Goal: Information Seeking & Learning: Learn about a topic

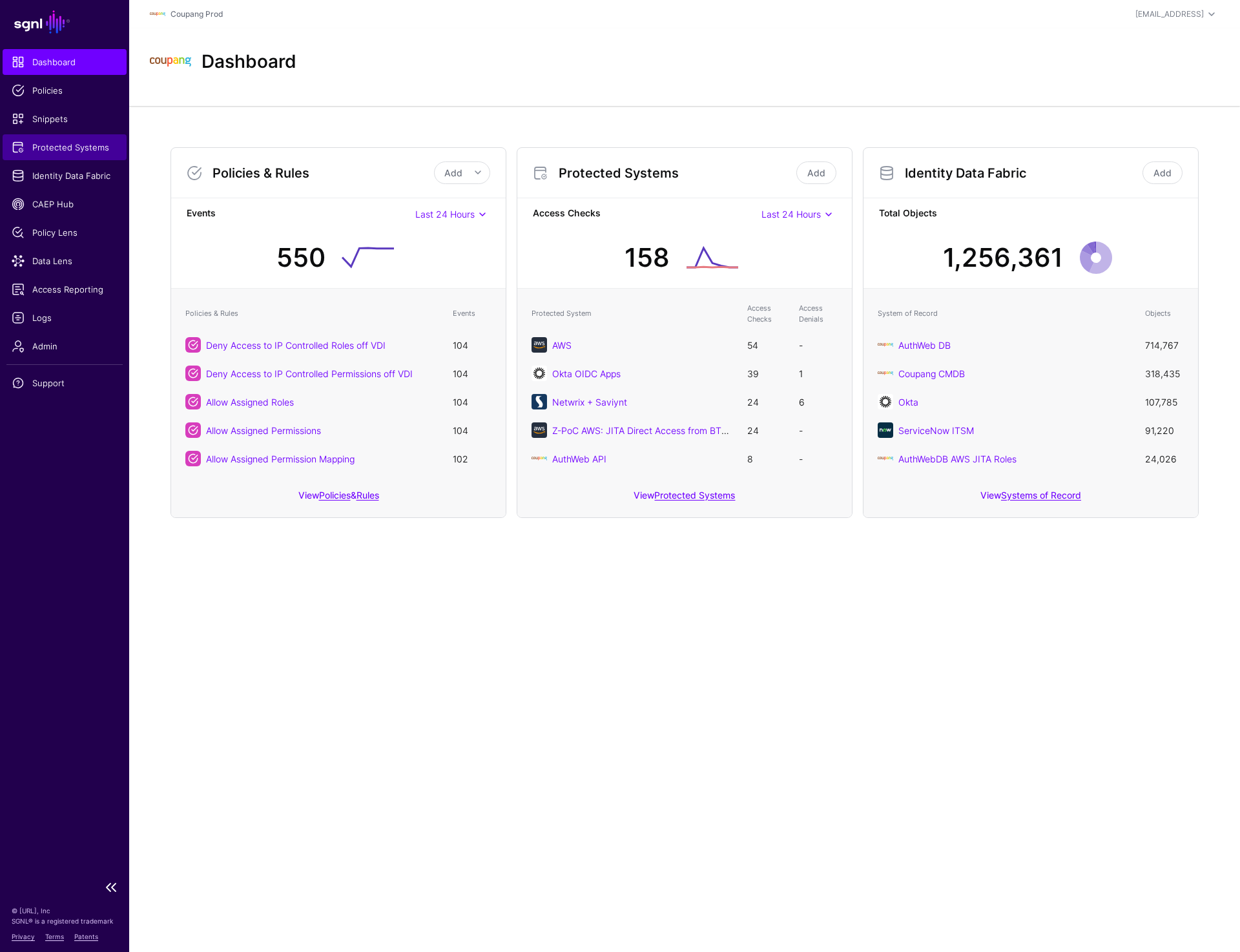
click at [69, 155] on link "Protected Systems" at bounding box center [64, 147] width 124 height 26
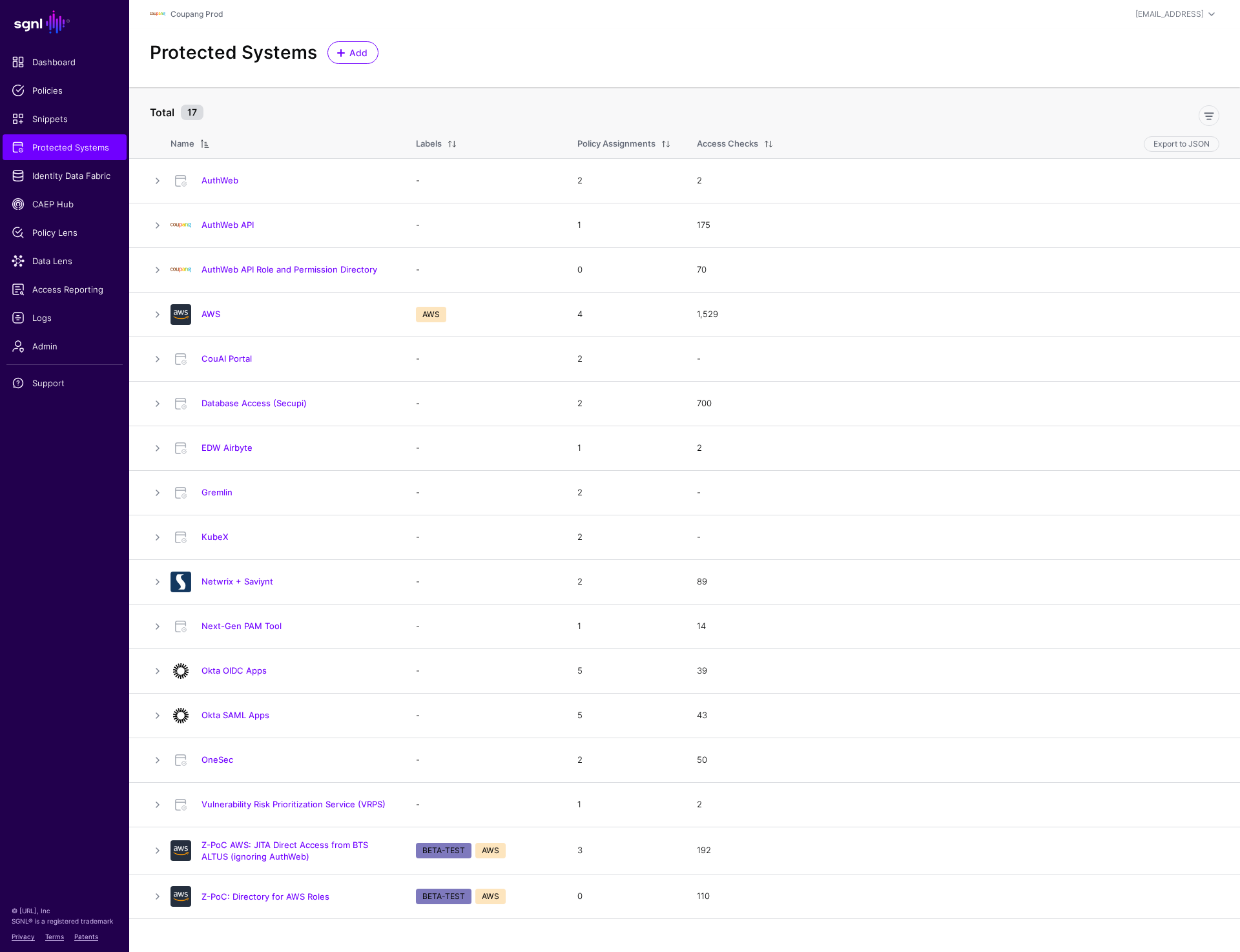
click at [490, 58] on div "Protected Systems Add" at bounding box center [684, 53] width 1080 height 23
click at [236, 363] on link "CouAI Portal" at bounding box center [227, 358] width 51 height 10
click at [212, 535] on link "KubeX" at bounding box center [215, 537] width 27 height 10
click at [234, 354] on link "CouAI Portal" at bounding box center [227, 358] width 51 height 10
click at [230, 718] on link "Okta SAML Apps" at bounding box center [236, 715] width 68 height 10
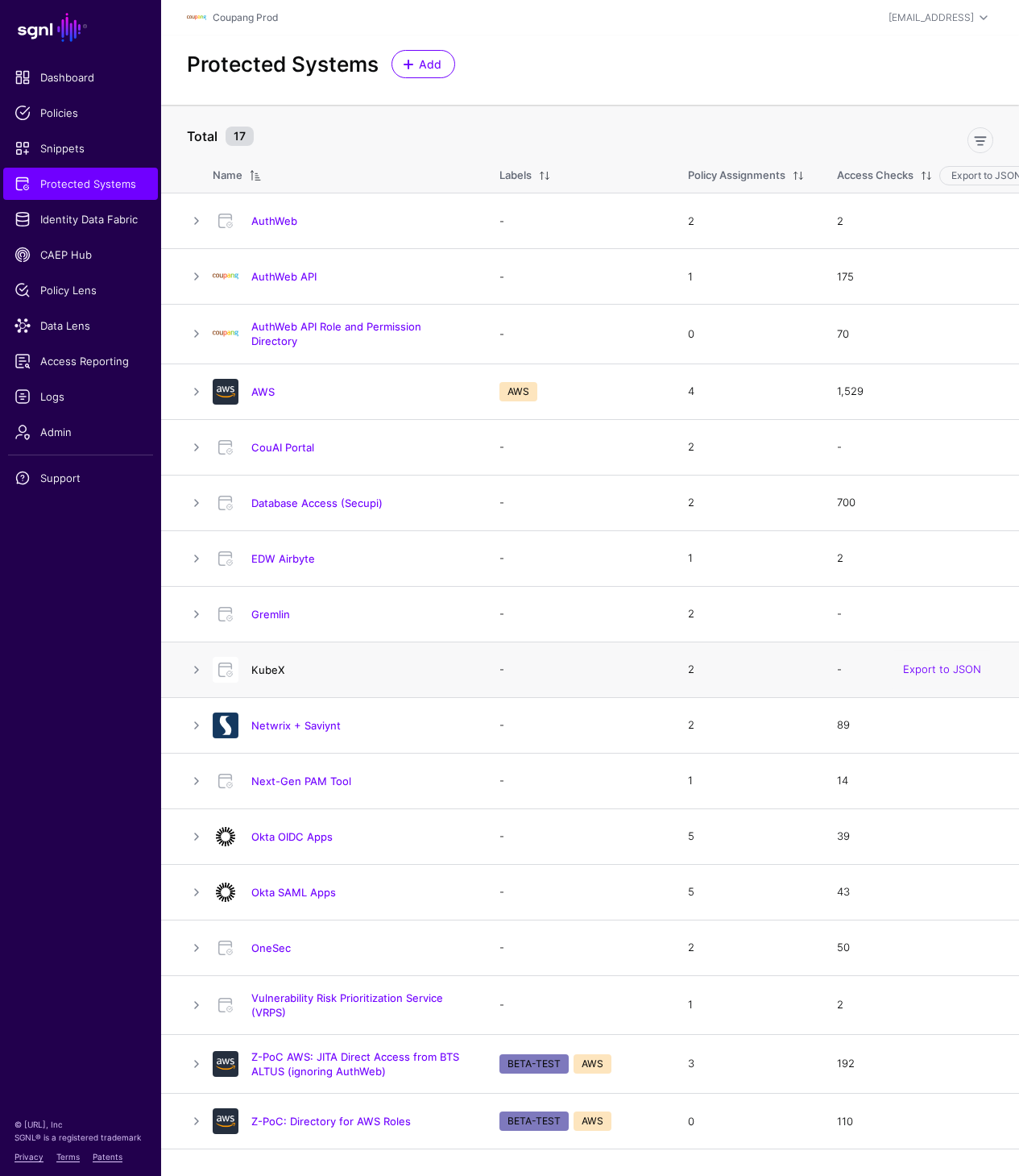
click at [264, 670] on link "KubeX" at bounding box center [268, 670] width 34 height 13
click at [290, 451] on link "CouAI Portal" at bounding box center [283, 447] width 63 height 13
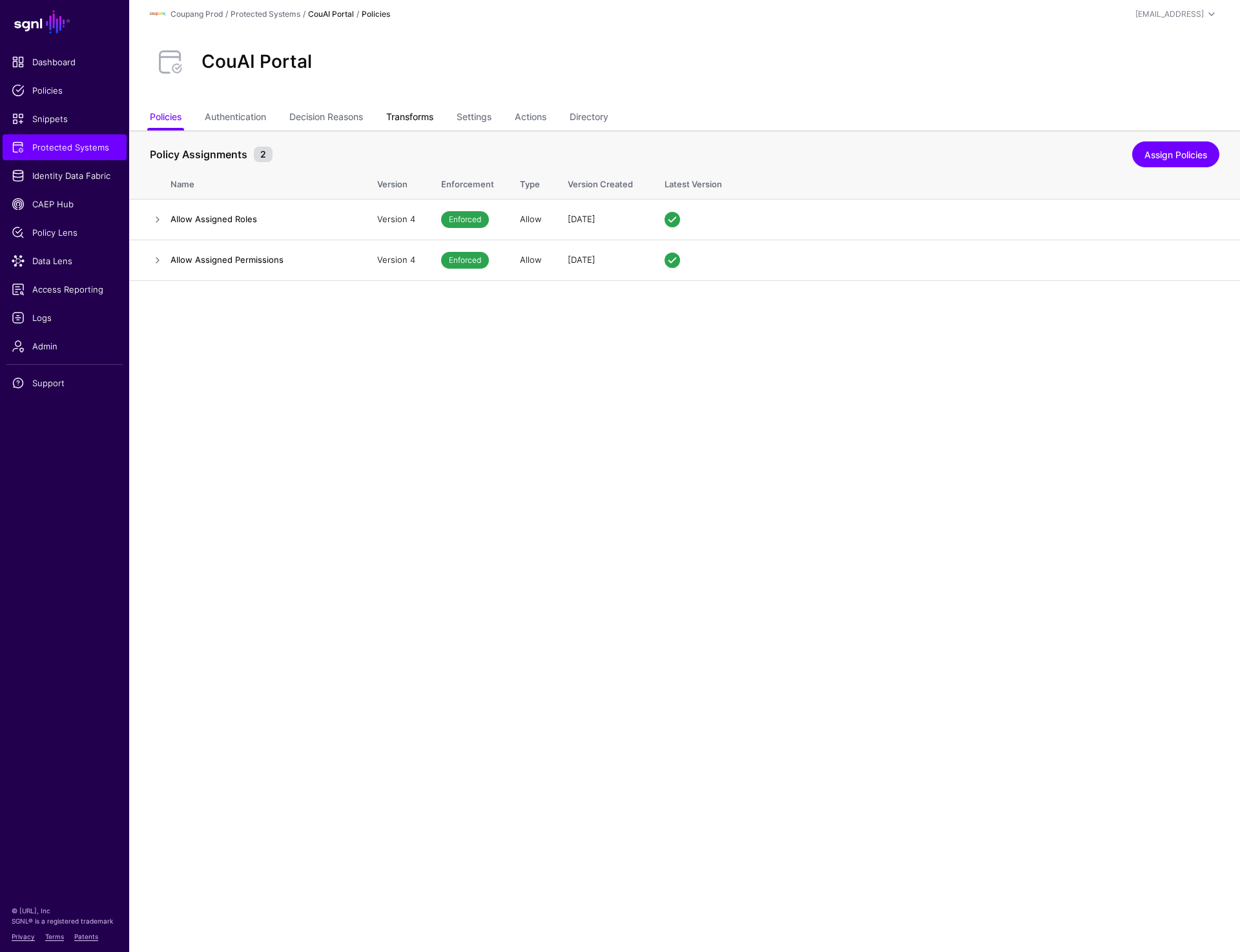
click at [424, 118] on link "Transforms" at bounding box center [410, 118] width 47 height 24
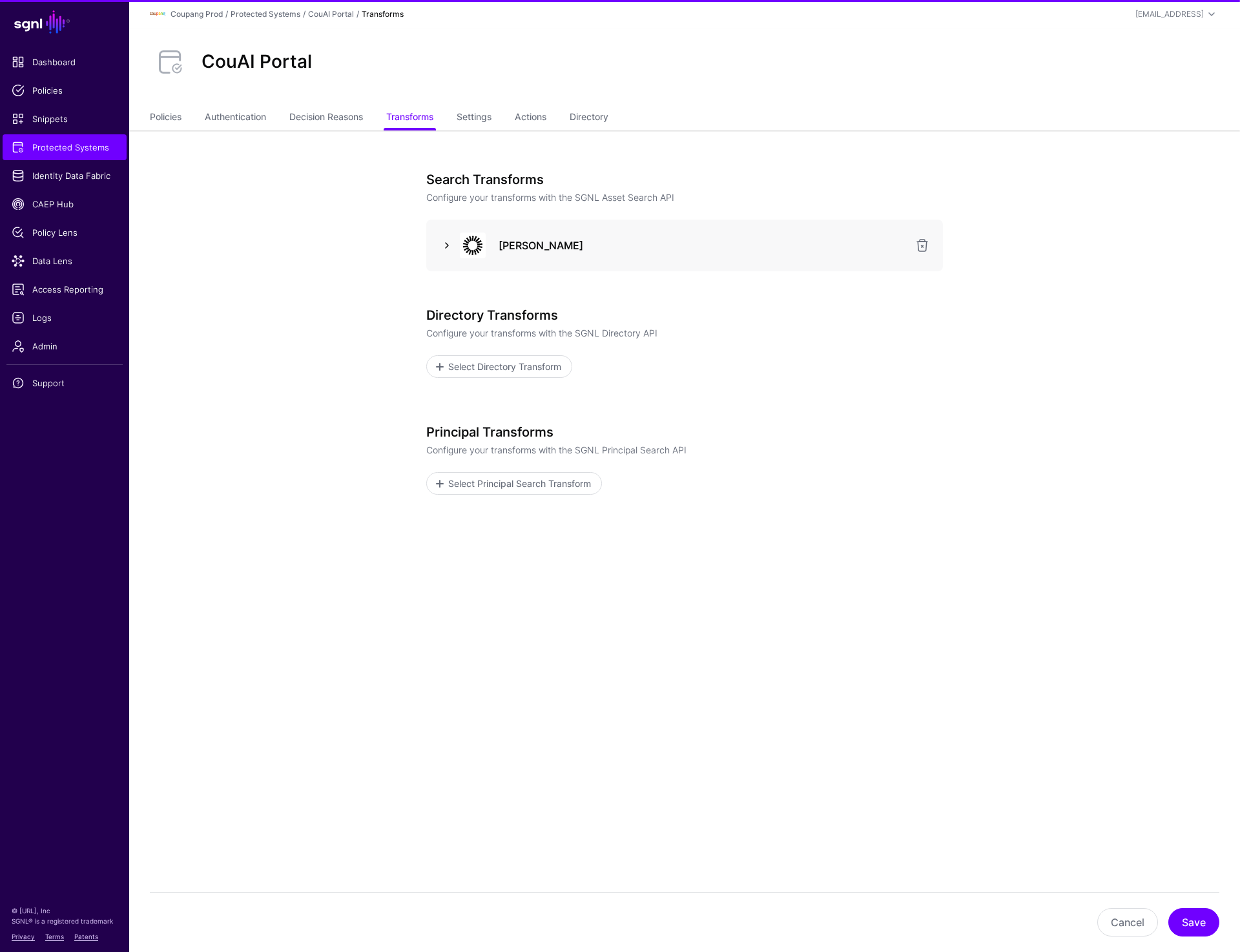
click at [443, 249] on link at bounding box center [447, 245] width 15 height 15
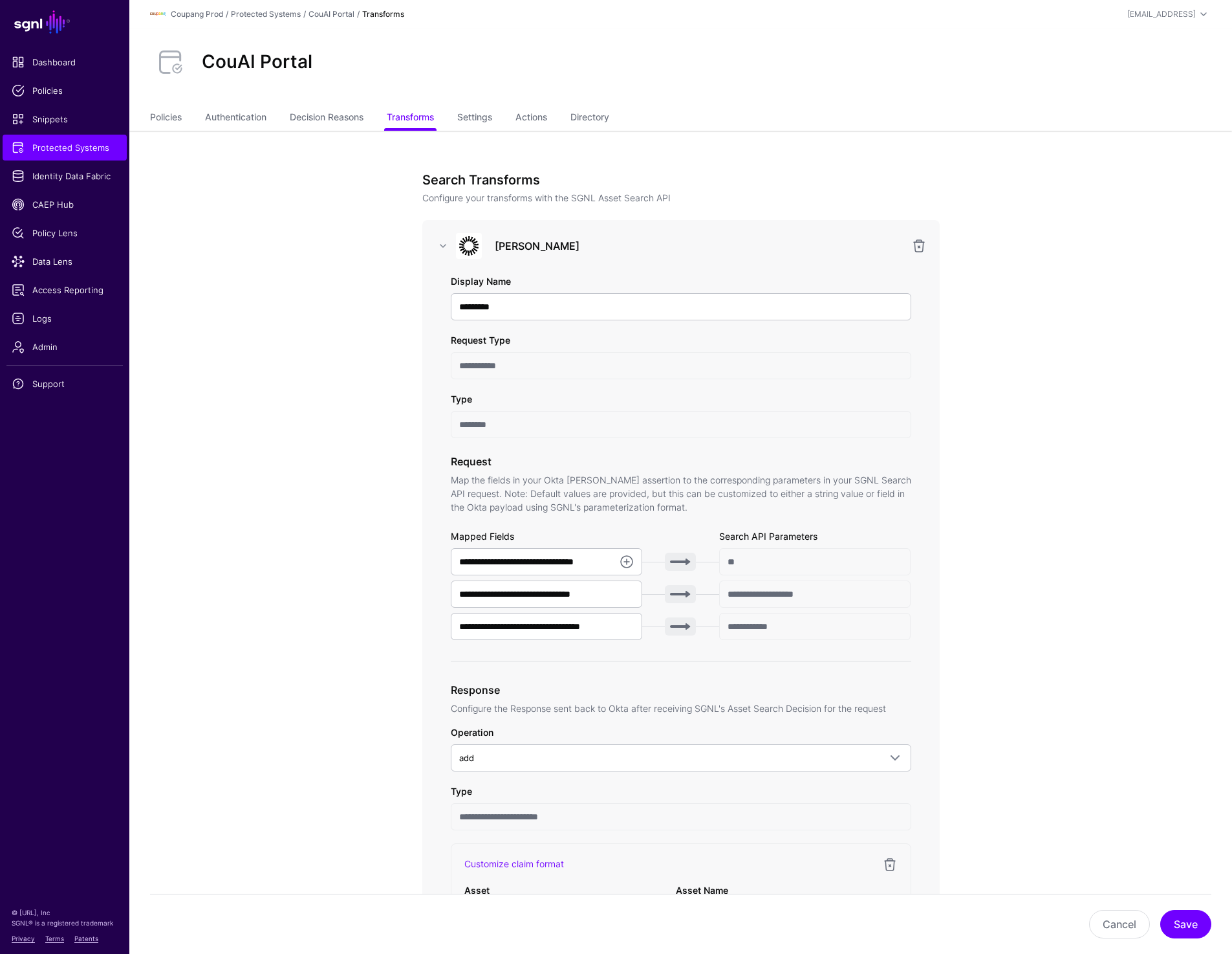
click at [219, 60] on h2 "CouAI Portal" at bounding box center [257, 63] width 110 height 22
copy h2 "CouAI"
click at [90, 138] on link "Protected Systems" at bounding box center [65, 147] width 124 height 26
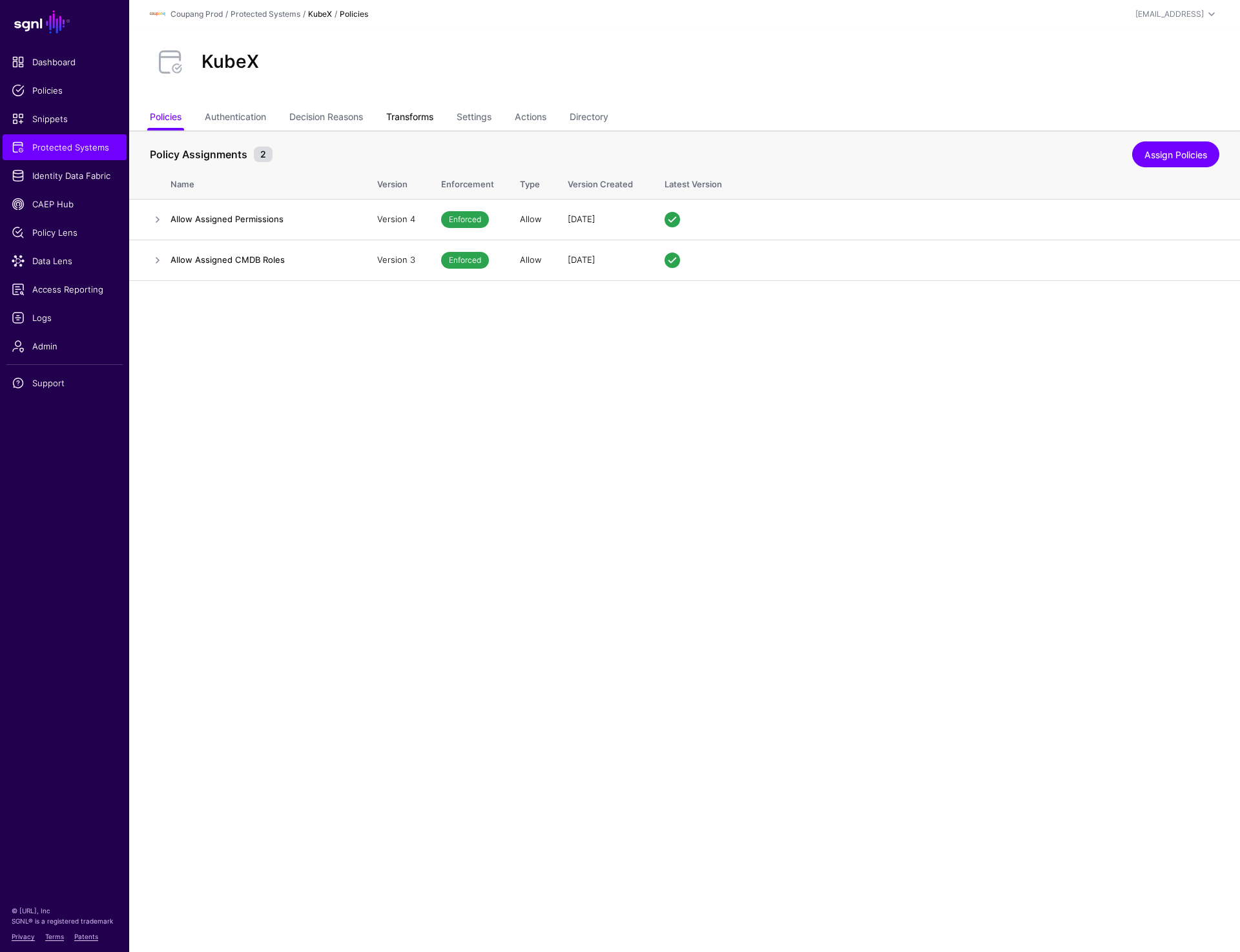
click at [398, 121] on link "Transforms" at bounding box center [410, 118] width 47 height 24
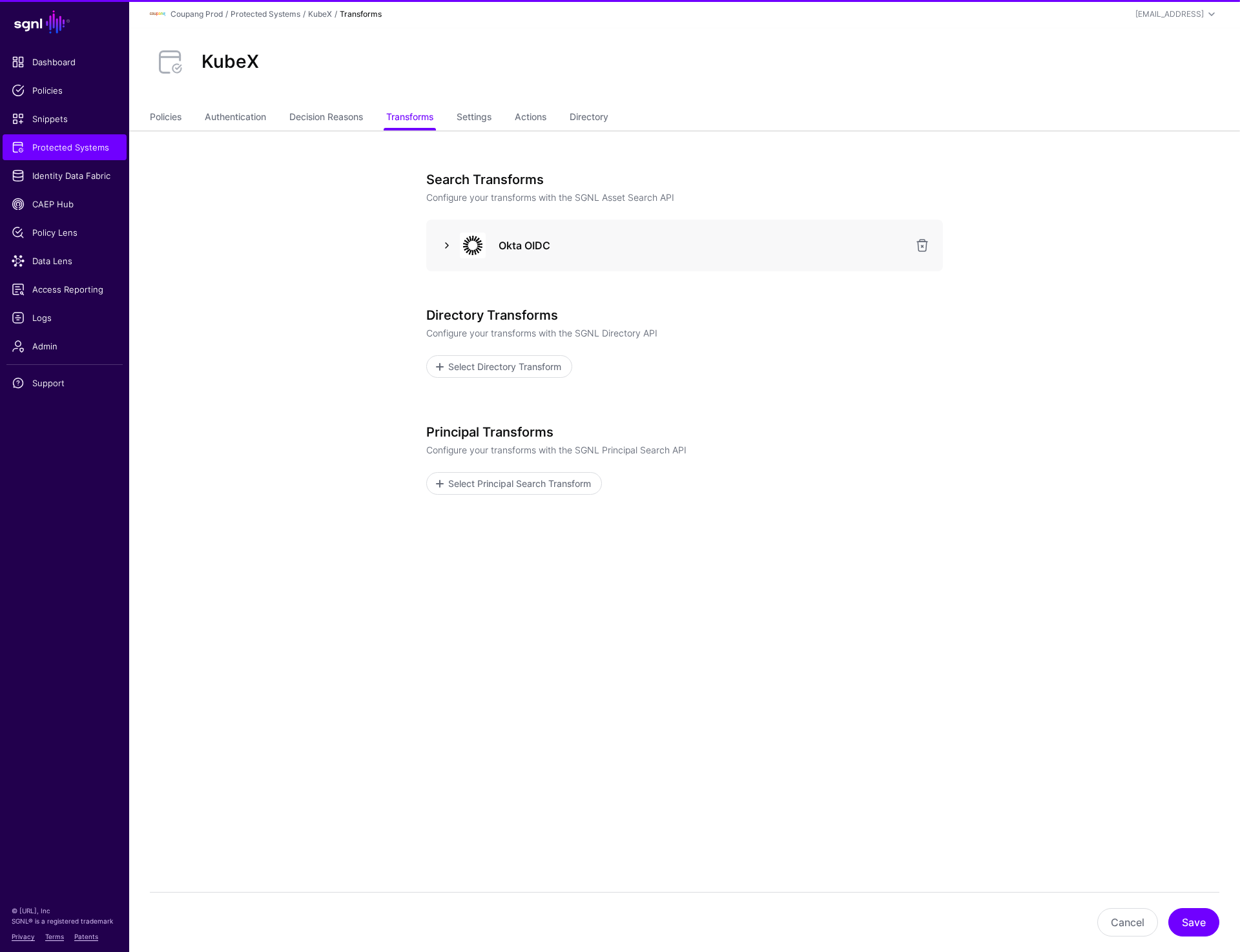
click at [448, 248] on link at bounding box center [447, 245] width 15 height 15
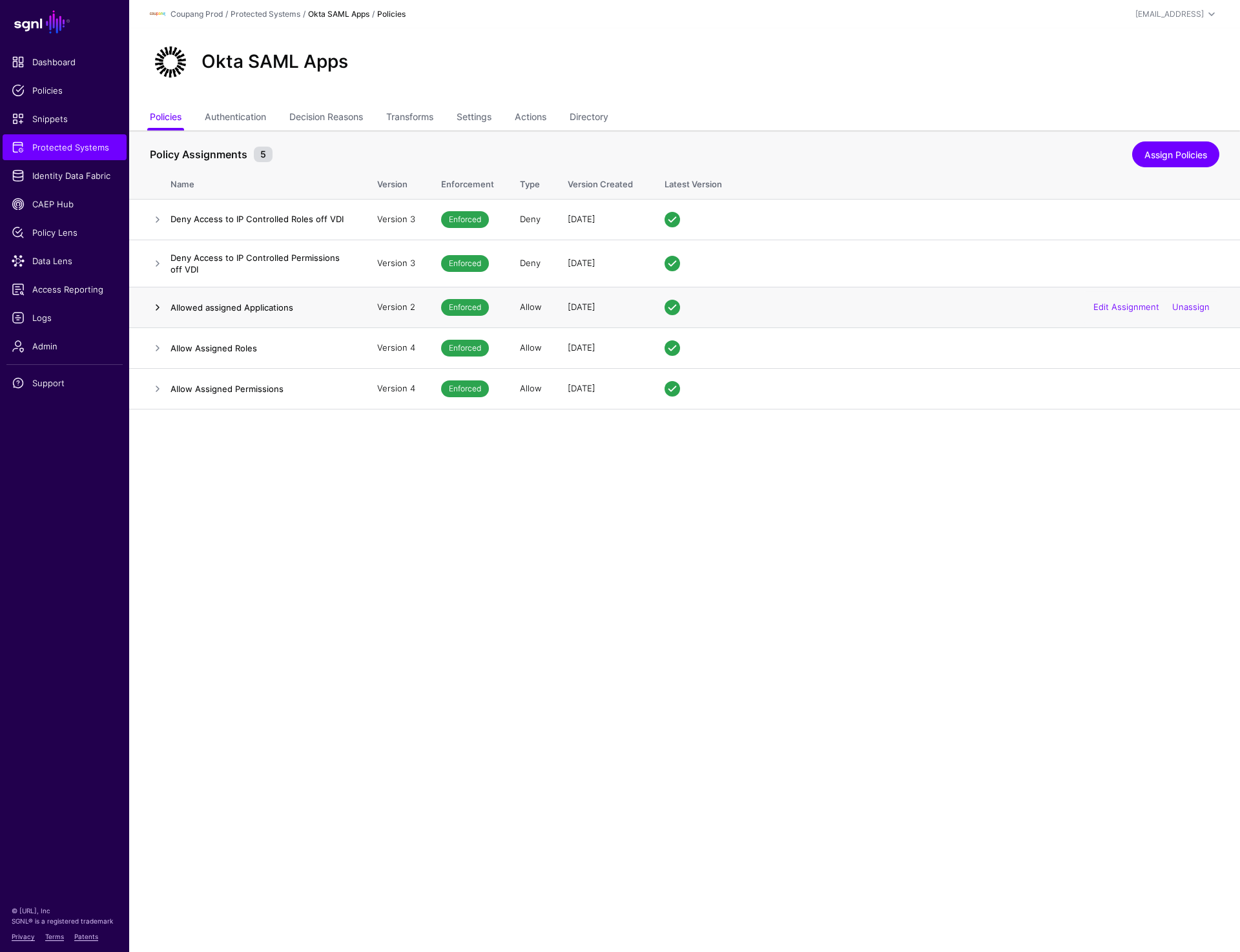
click at [153, 305] on link at bounding box center [157, 307] width 15 height 15
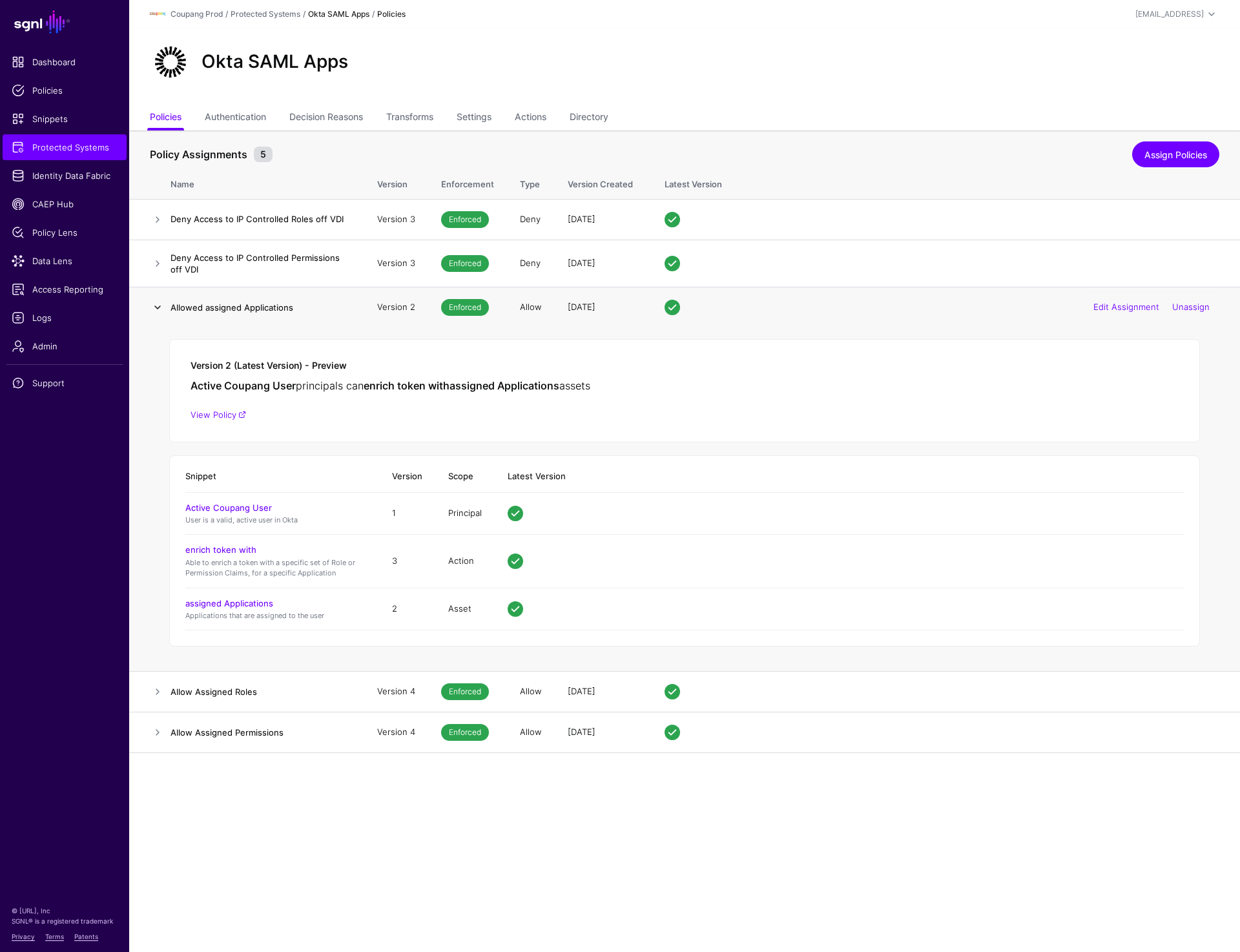
click at [153, 305] on link at bounding box center [157, 307] width 15 height 15
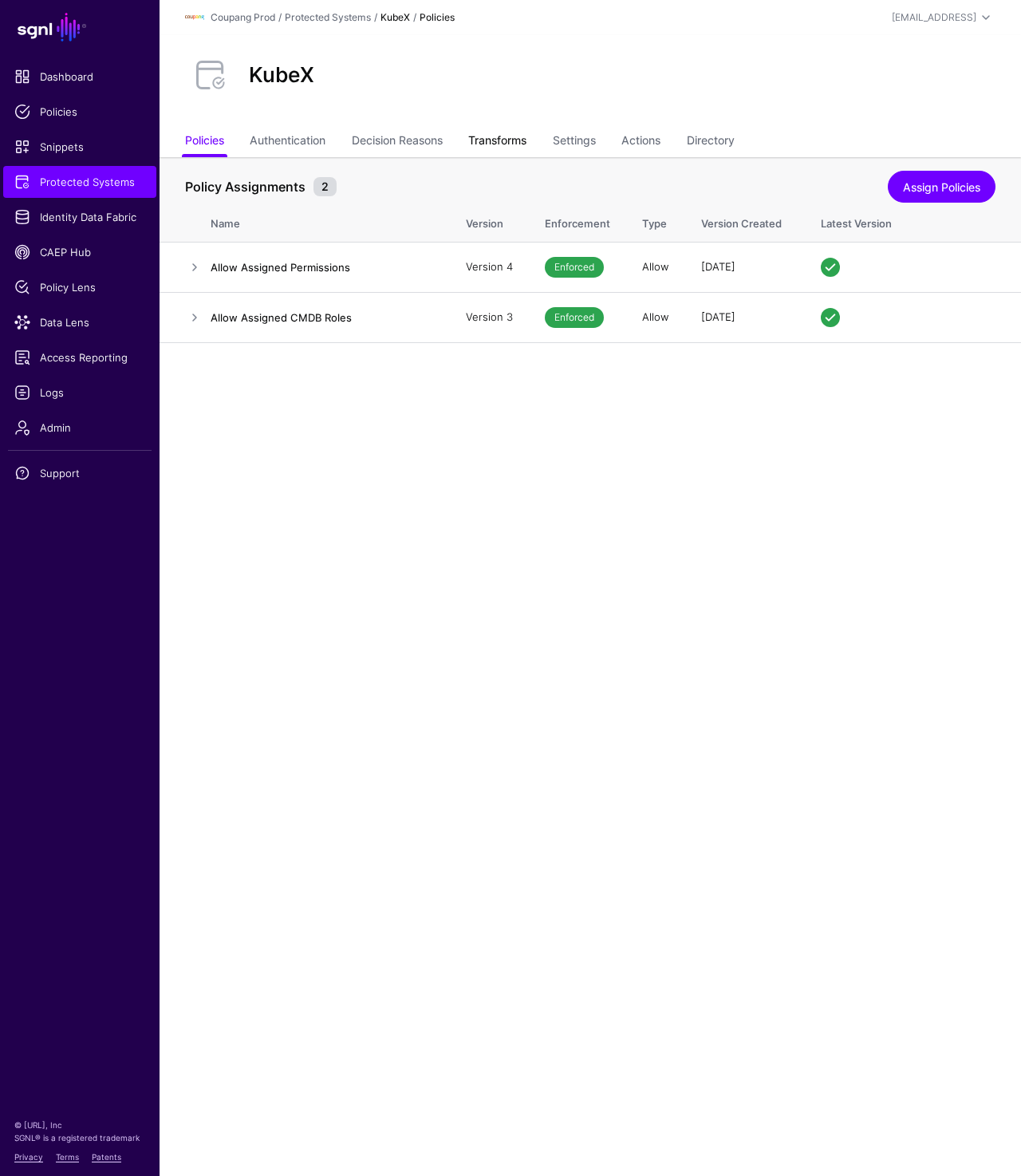
click at [510, 135] on link "Transforms" at bounding box center [498, 141] width 58 height 30
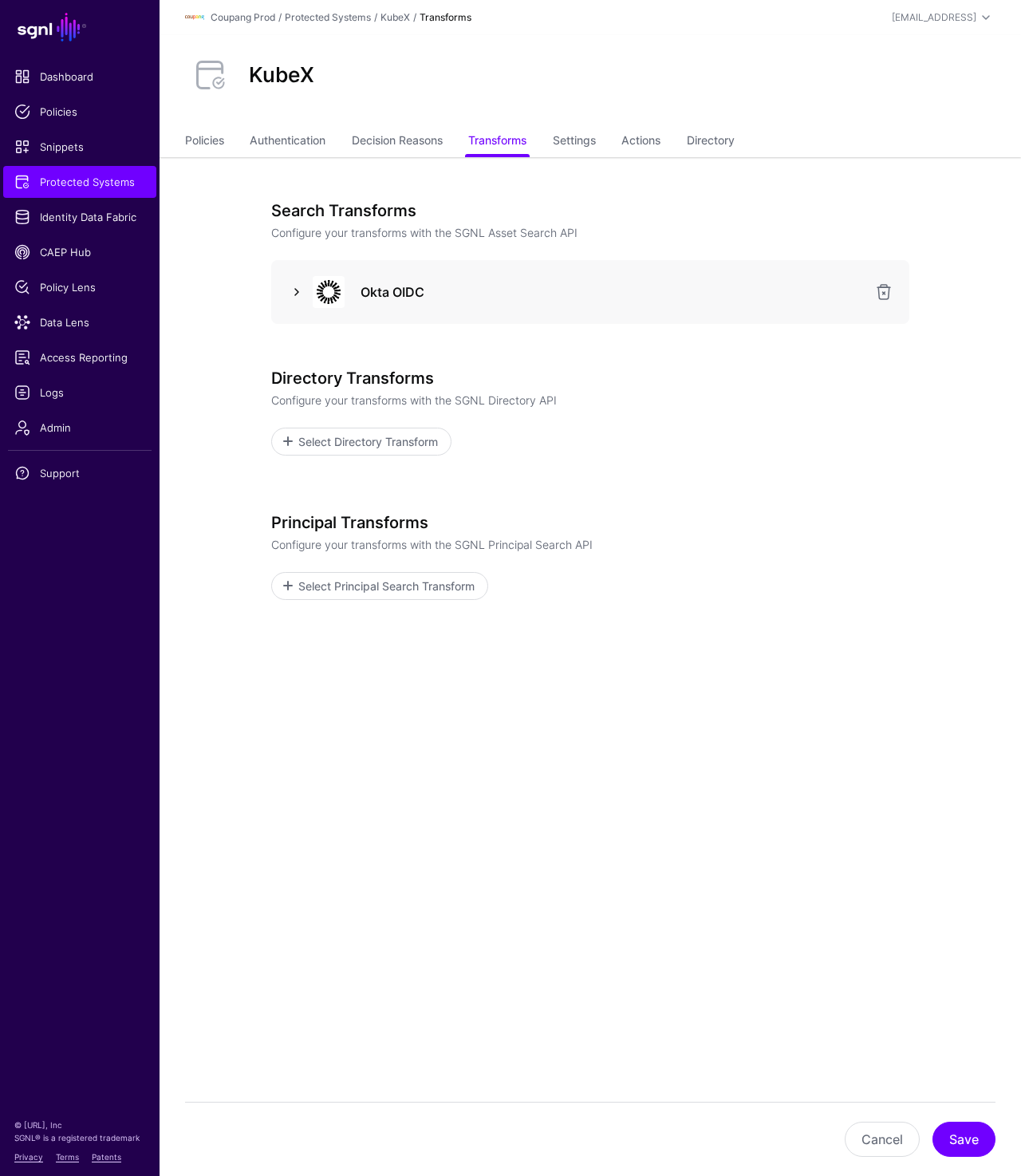
click at [297, 284] on link at bounding box center [296, 292] width 19 height 19
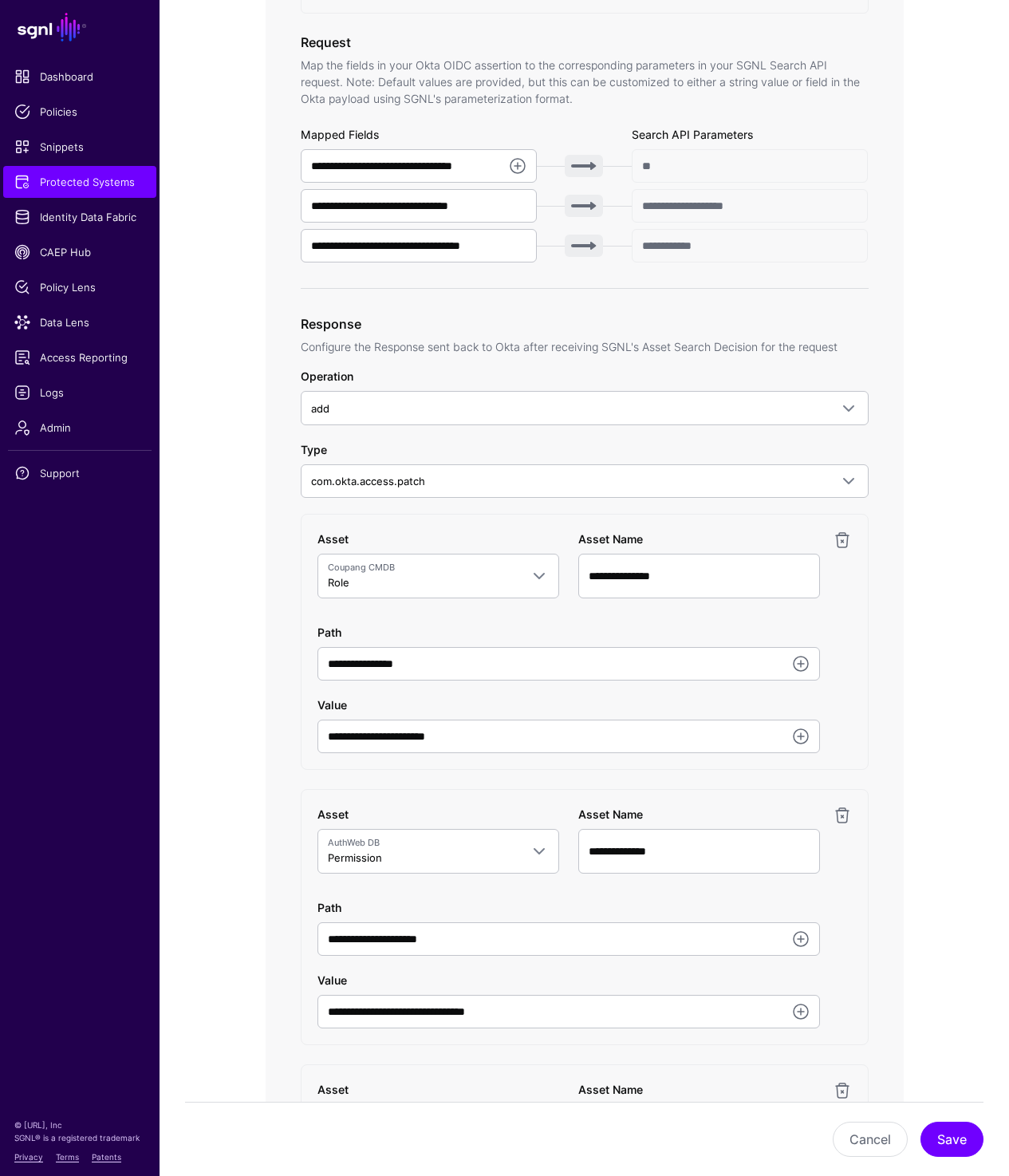
scroll to position [513, 0]
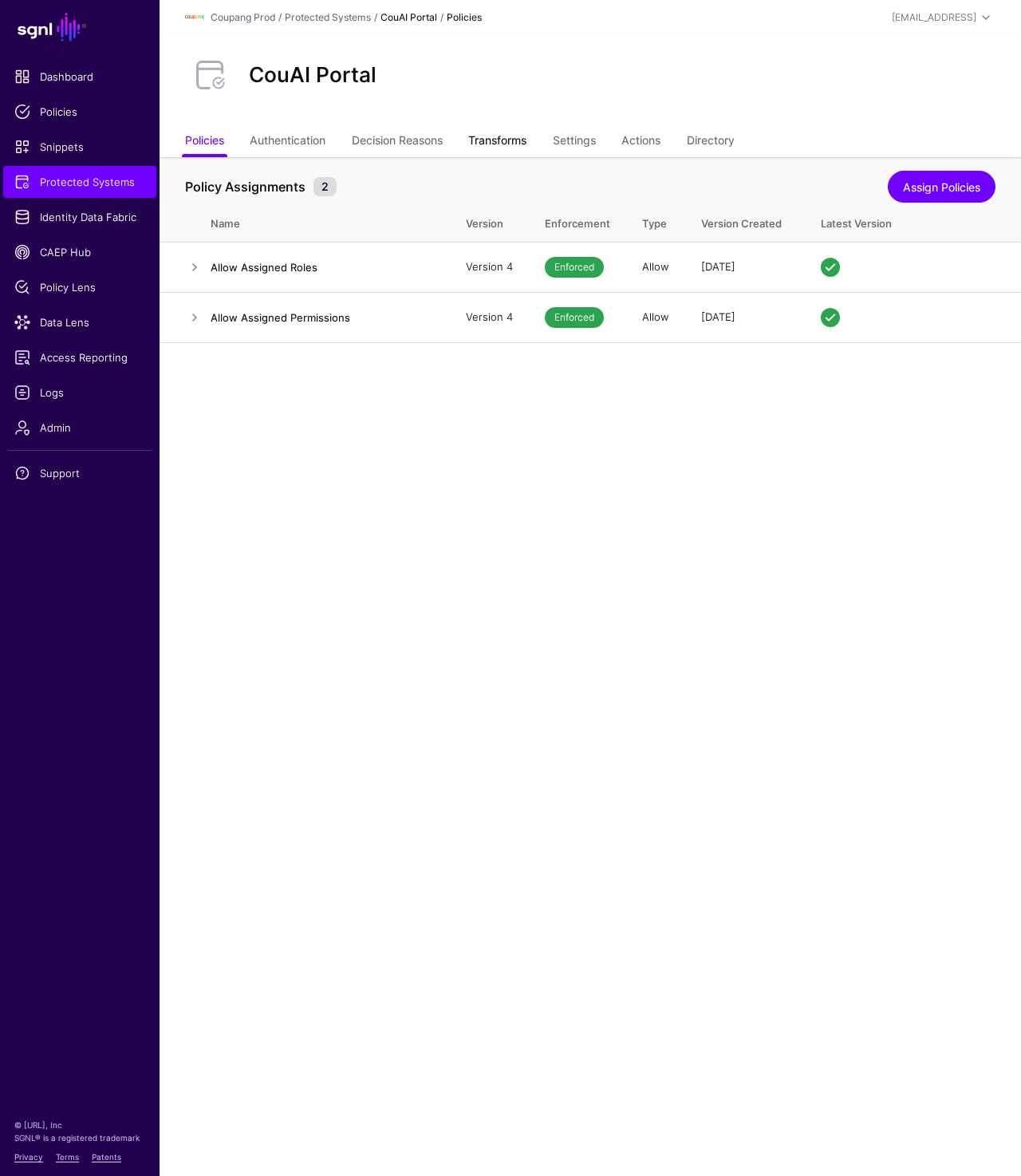
click at [502, 141] on link "Transforms" at bounding box center [498, 141] width 58 height 30
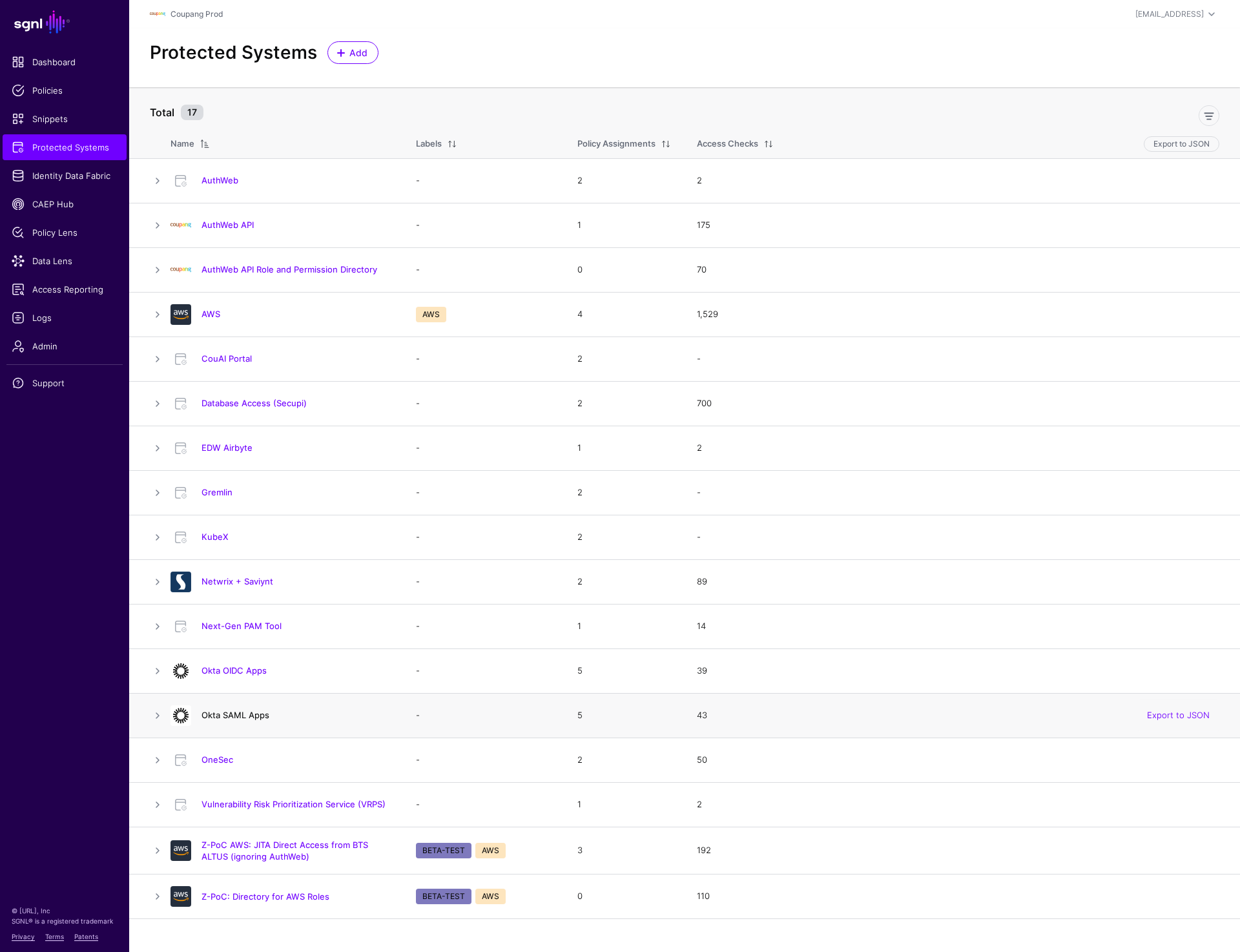
click at [226, 716] on link "Okta SAML Apps" at bounding box center [236, 715] width 68 height 10
click at [216, 494] on link "Gremlin" at bounding box center [217, 492] width 31 height 10
click at [835, 65] on div "Protected Systems Add" at bounding box center [684, 58] width 1111 height 59
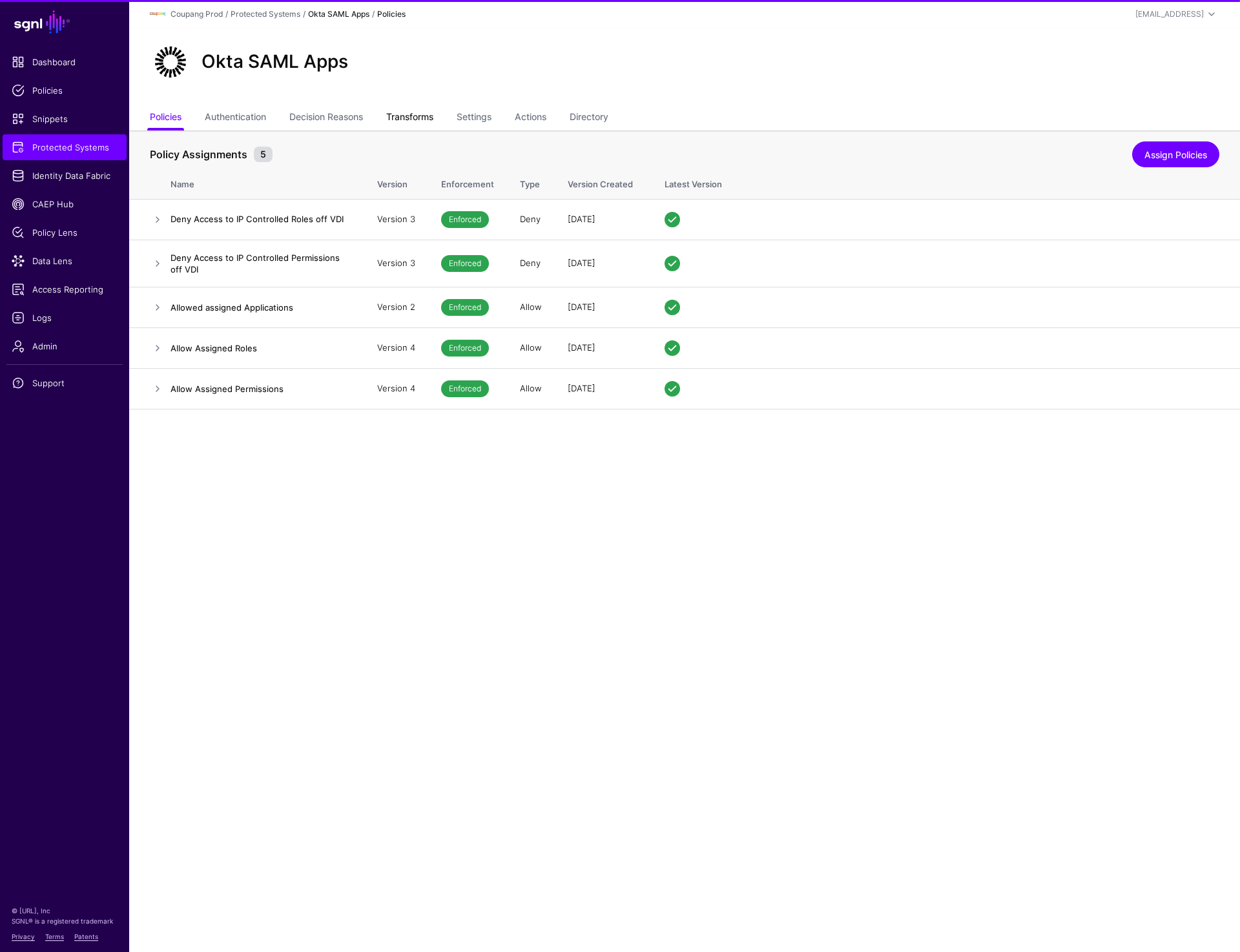
click at [406, 122] on link "Transforms" at bounding box center [410, 118] width 47 height 24
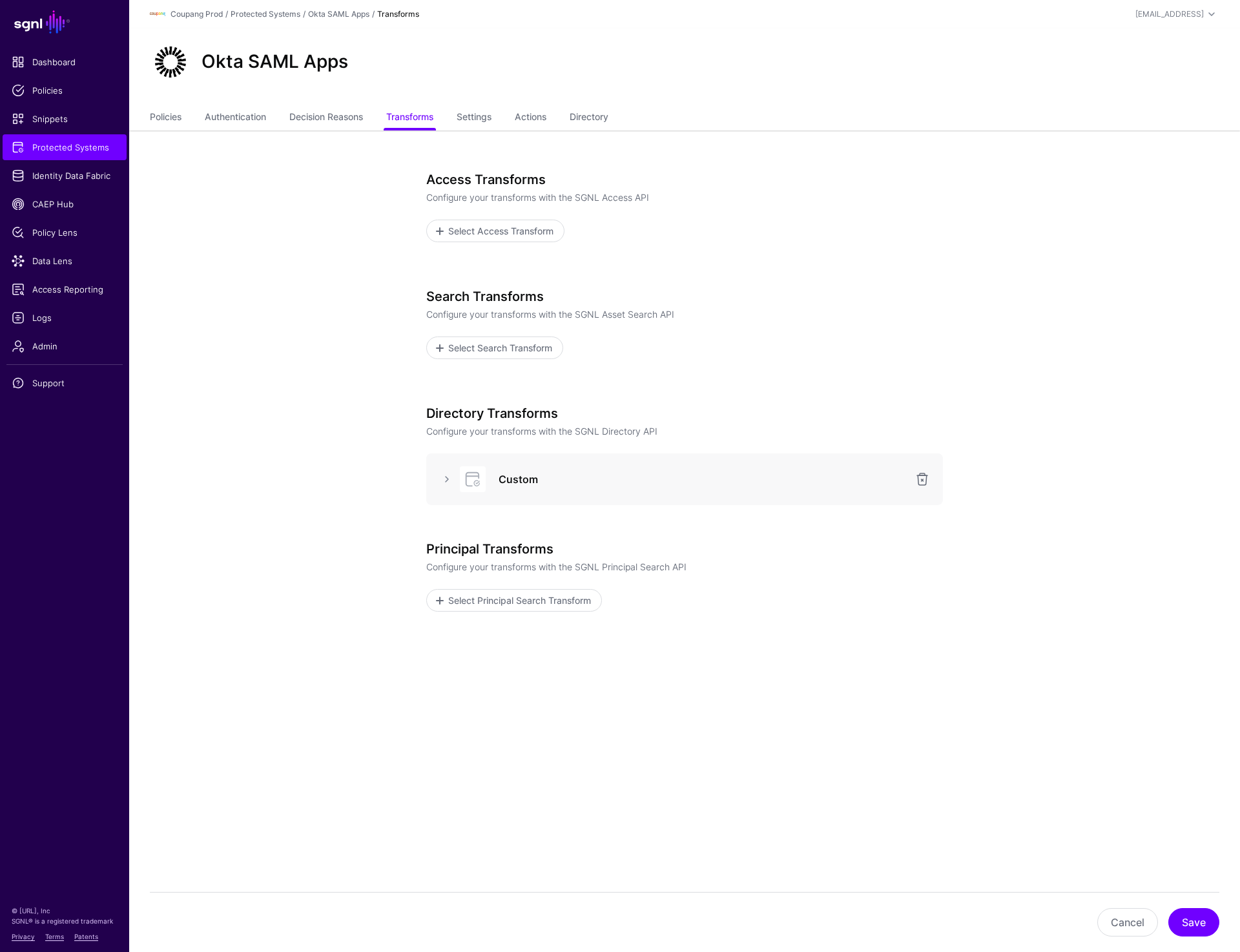
click at [447, 467] on div "Custom" at bounding box center [684, 478] width 496 height 26
click at [447, 476] on link at bounding box center [447, 479] width 15 height 15
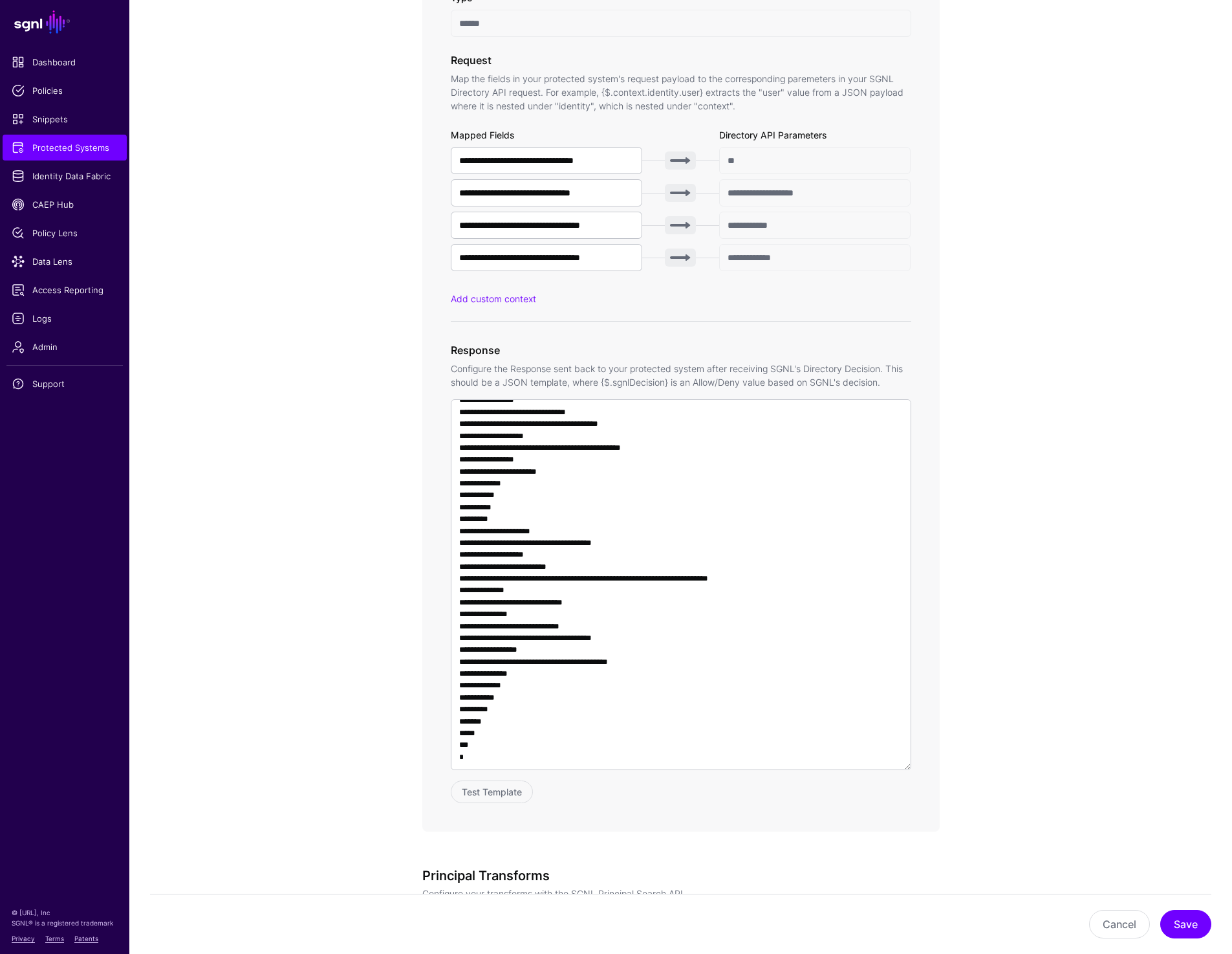
scroll to position [1094, 0]
click at [70, 261] on span "Data Lens" at bounding box center [65, 261] width 106 height 13
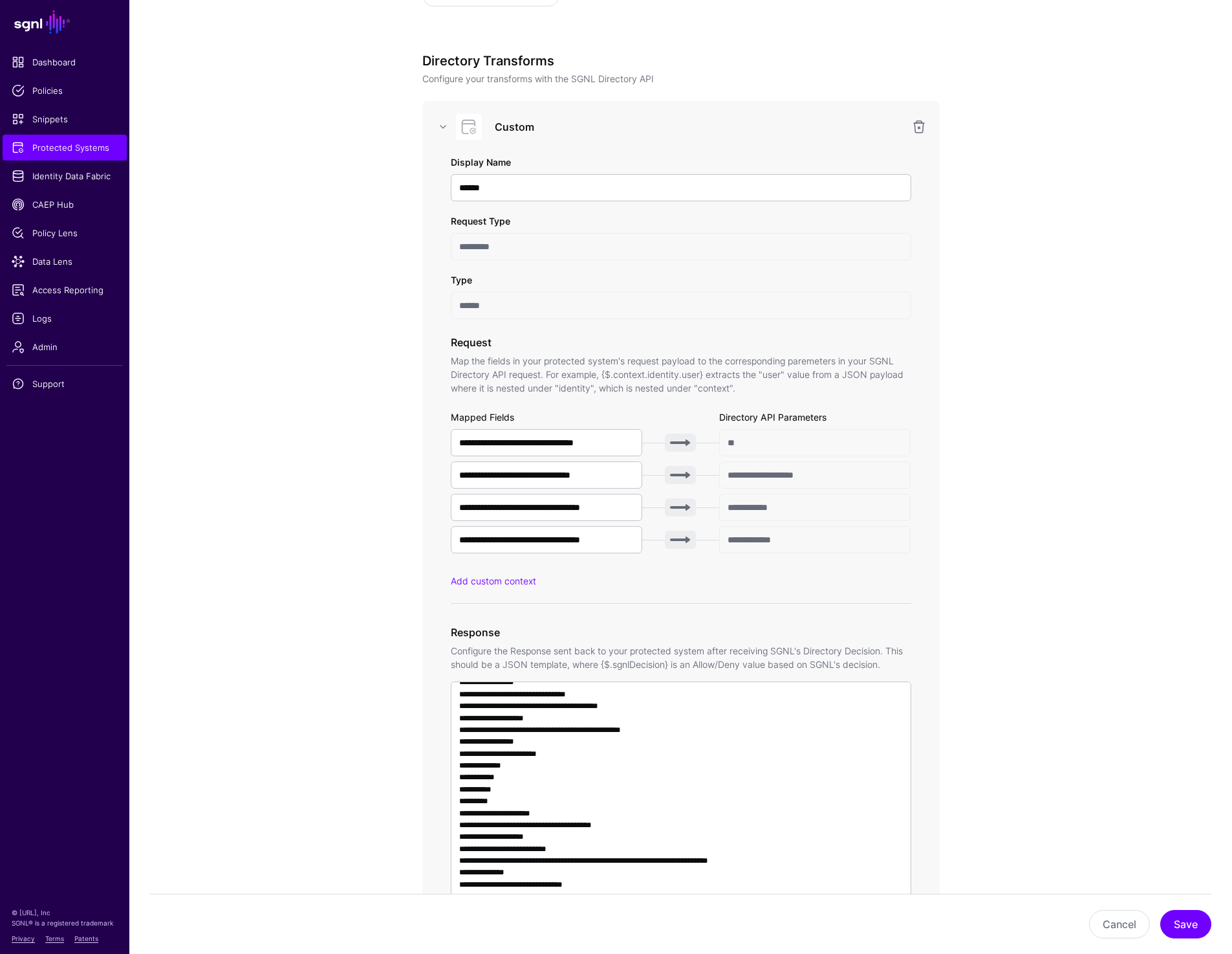
scroll to position [0, 0]
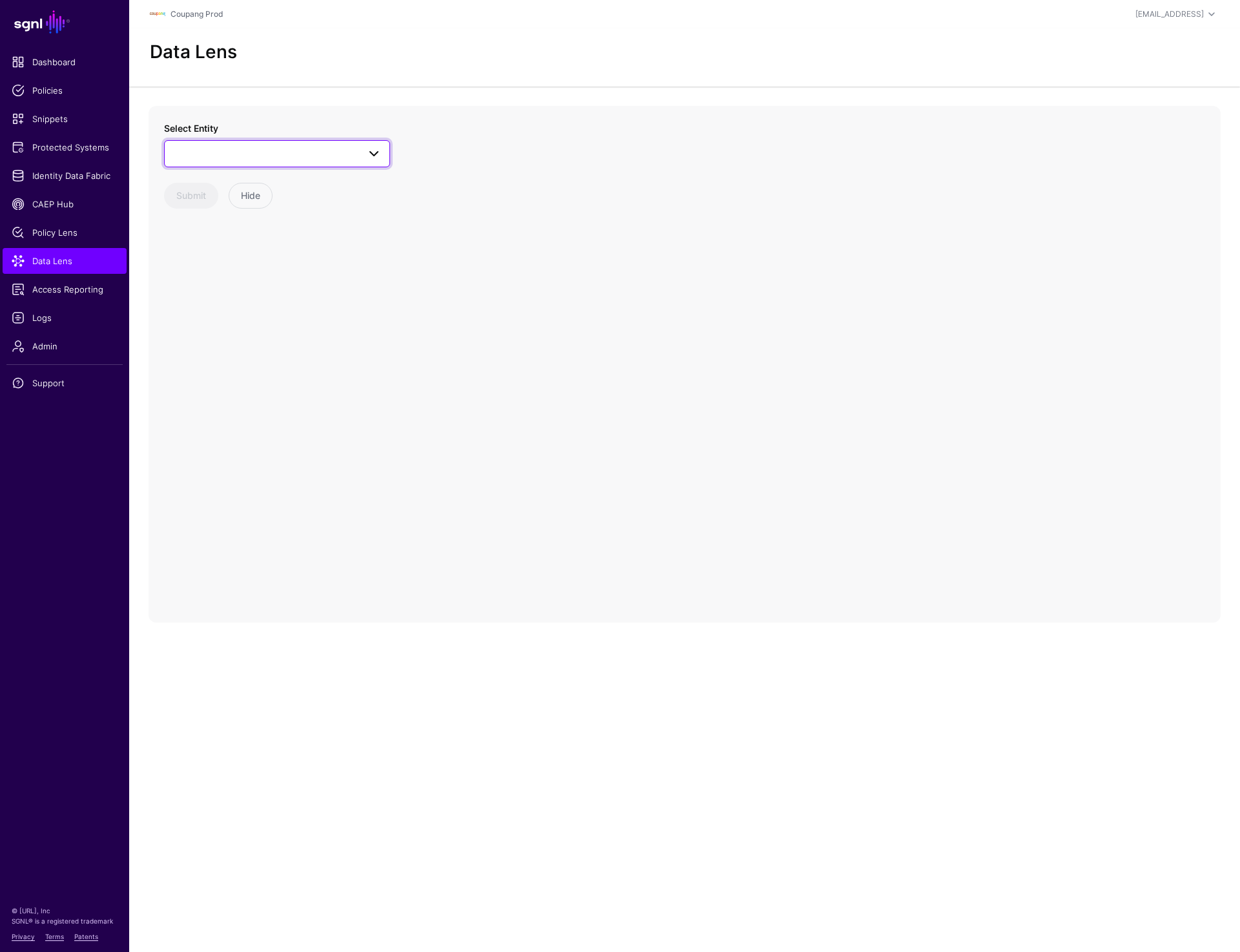
click at [225, 164] on link at bounding box center [277, 153] width 226 height 27
type input "****"
click at [220, 315] on span "Application" at bounding box center [209, 317] width 44 height 10
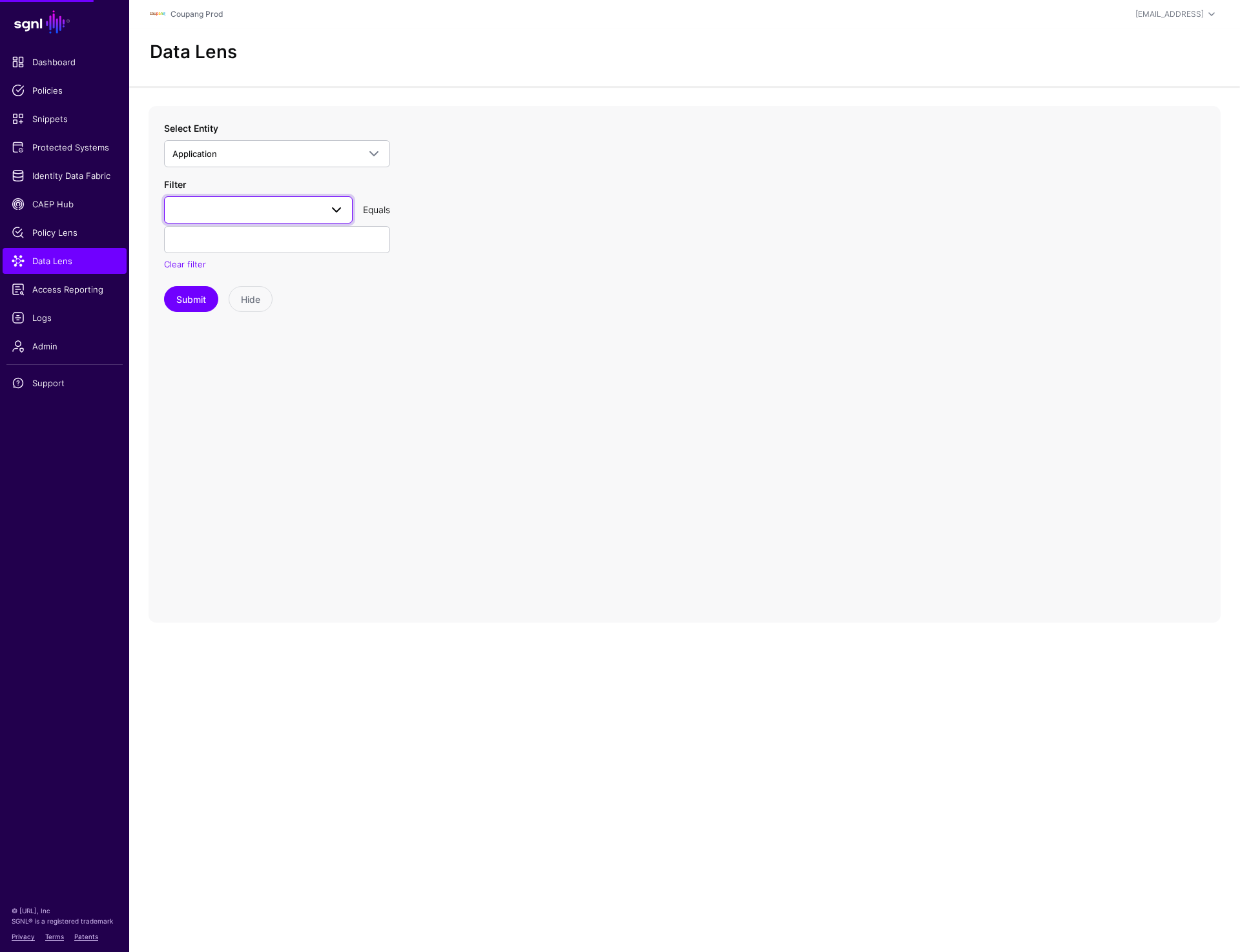
click at [232, 215] on span at bounding box center [259, 210] width 172 height 15
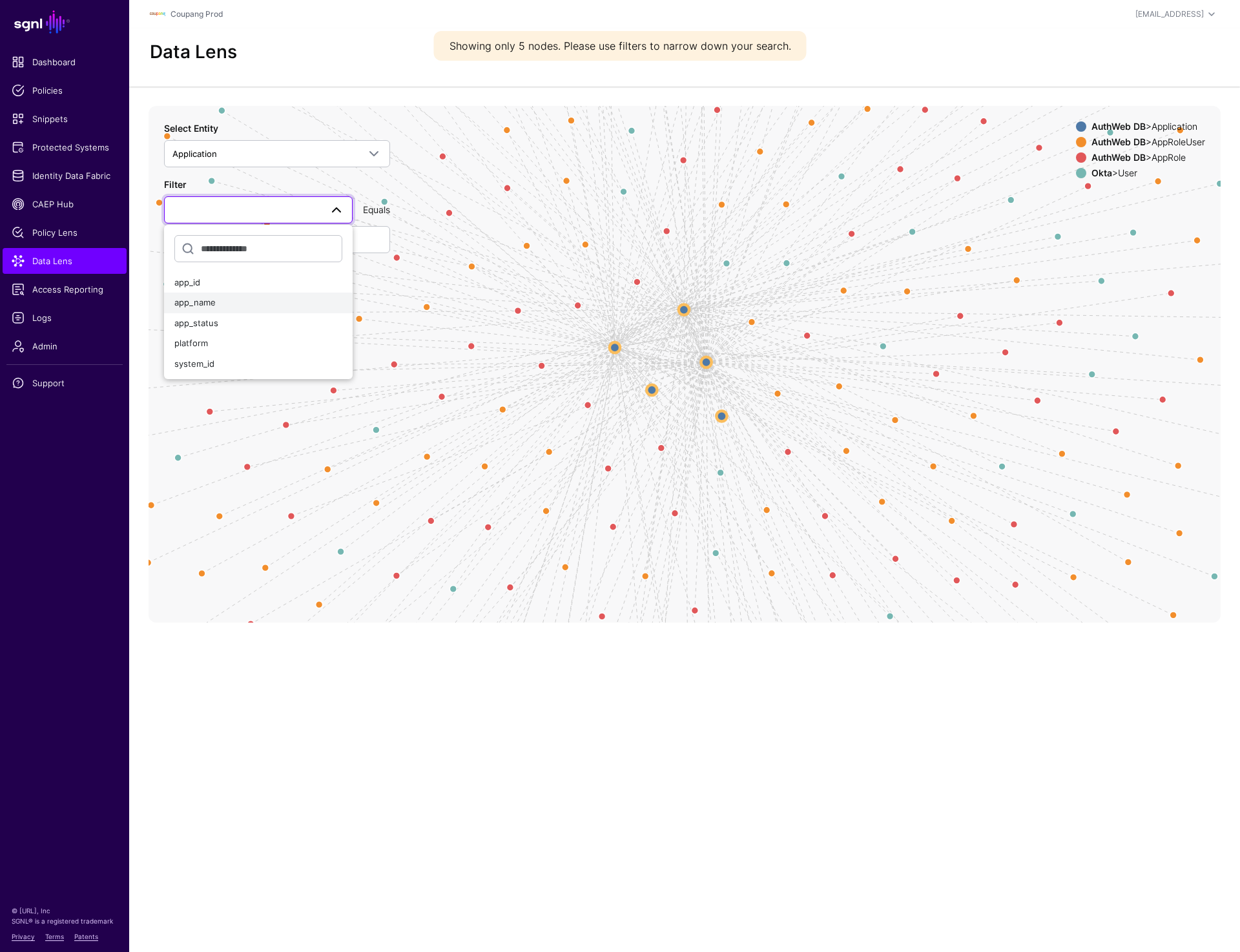
click at [223, 295] on button "app_name" at bounding box center [259, 303] width 189 height 21
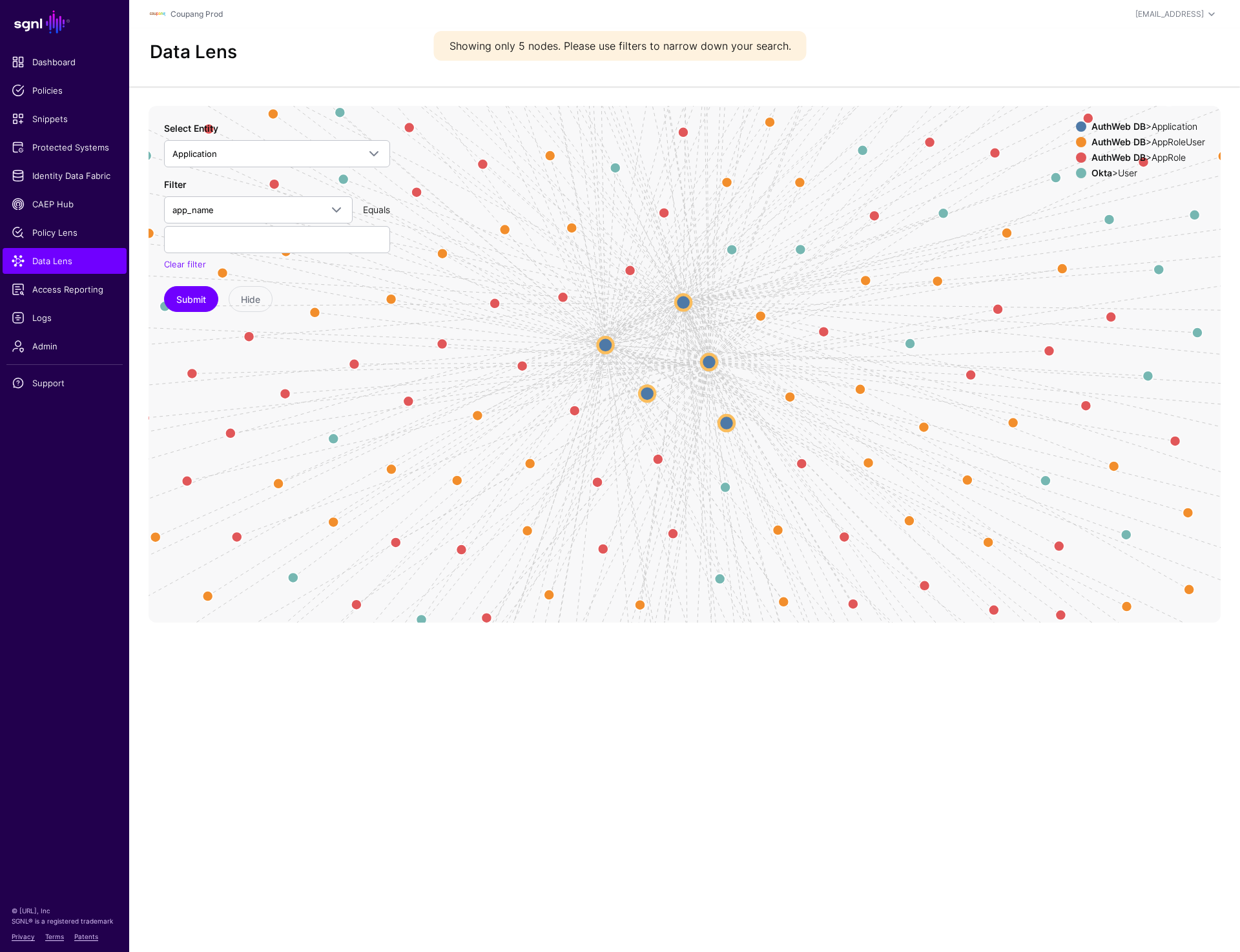
click at [220, 223] on div "Filter app_name app_id app_name app_status platform system_id Equals Clear filt…" at bounding box center [277, 224] width 226 height 94
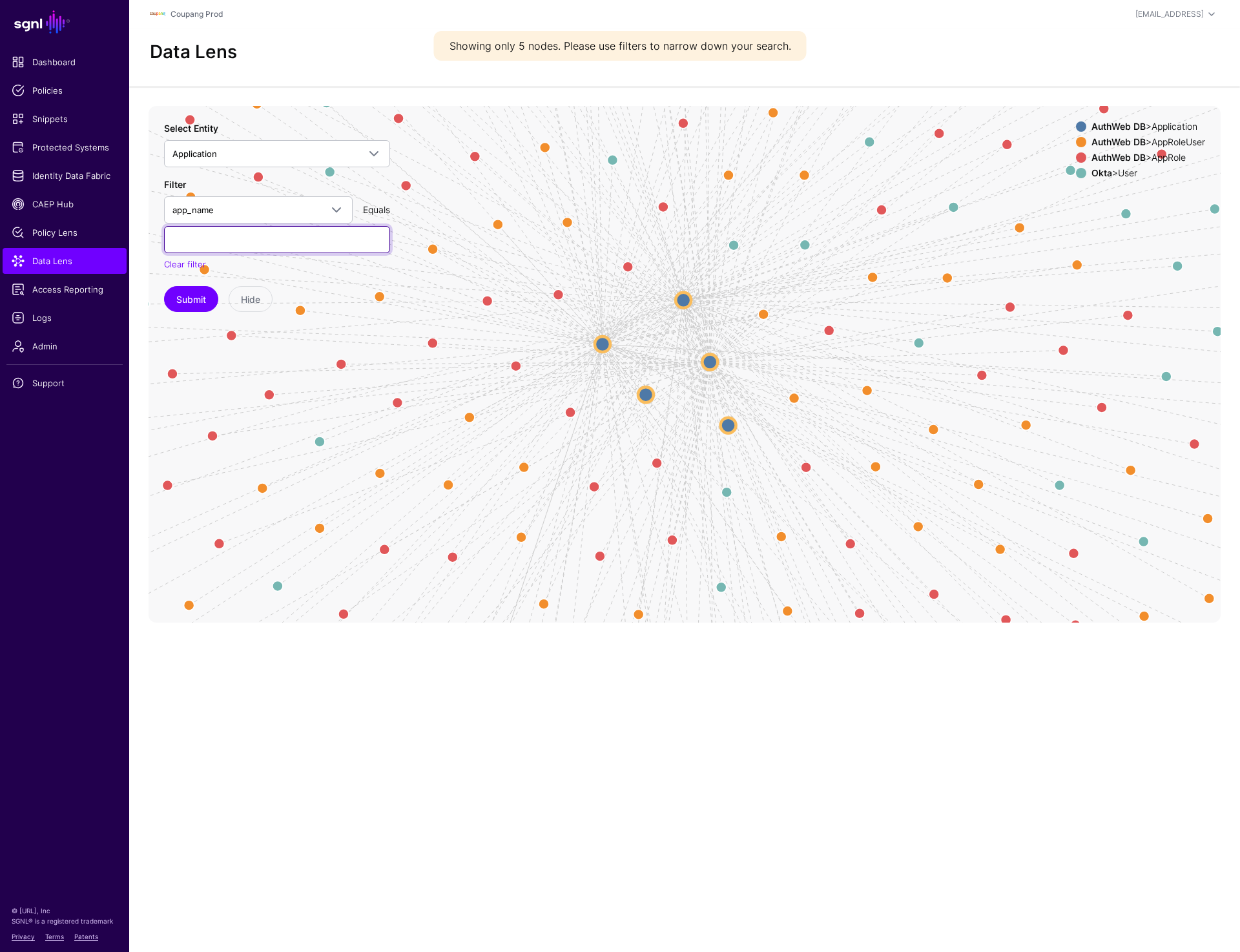
click at [213, 240] on input "text" at bounding box center [277, 239] width 226 height 27
paste input "**********"
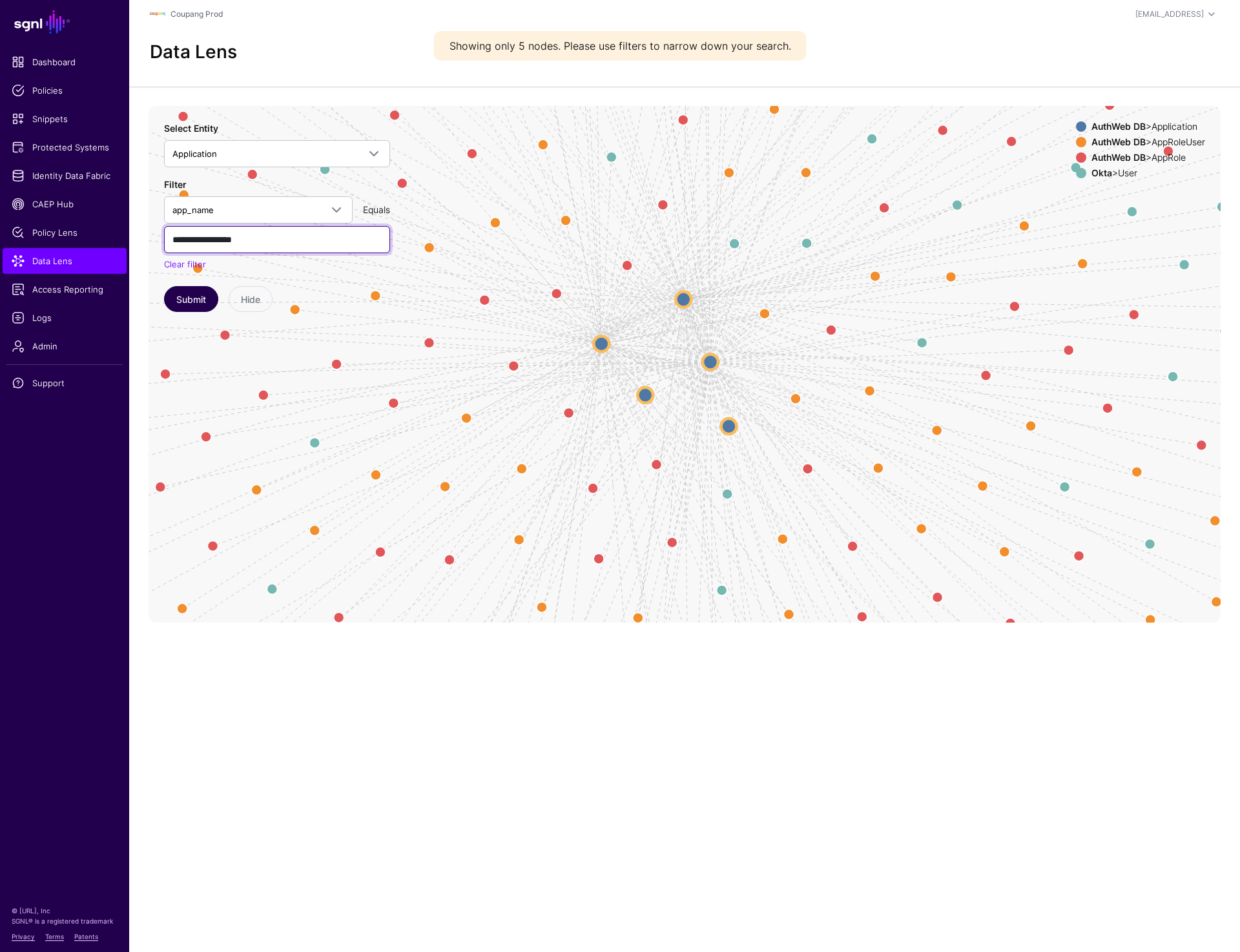
type input "**********"
click at [200, 299] on button "Submit" at bounding box center [191, 299] width 54 height 26
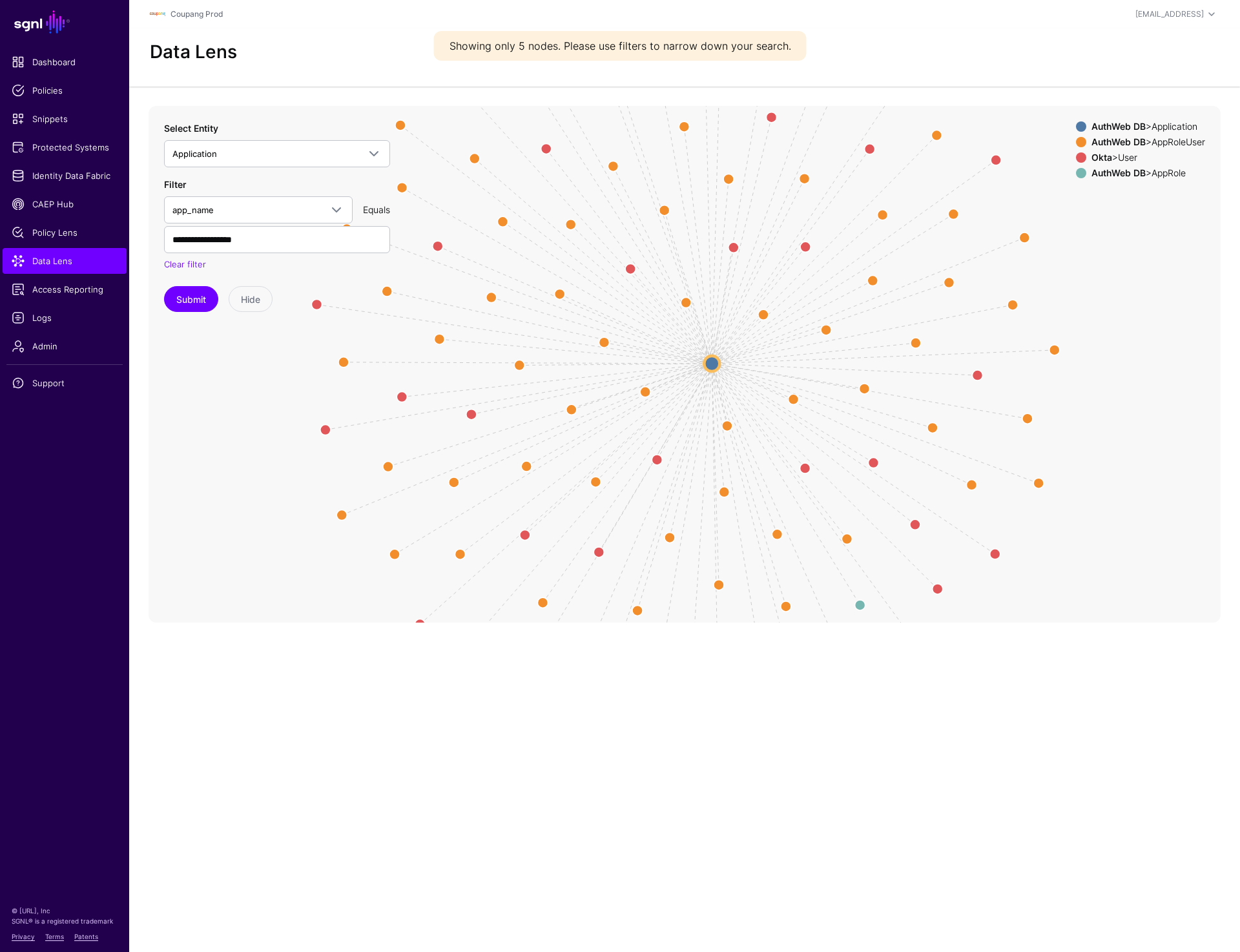
click at [712, 358] on circle at bounding box center [712, 363] width 15 height 15
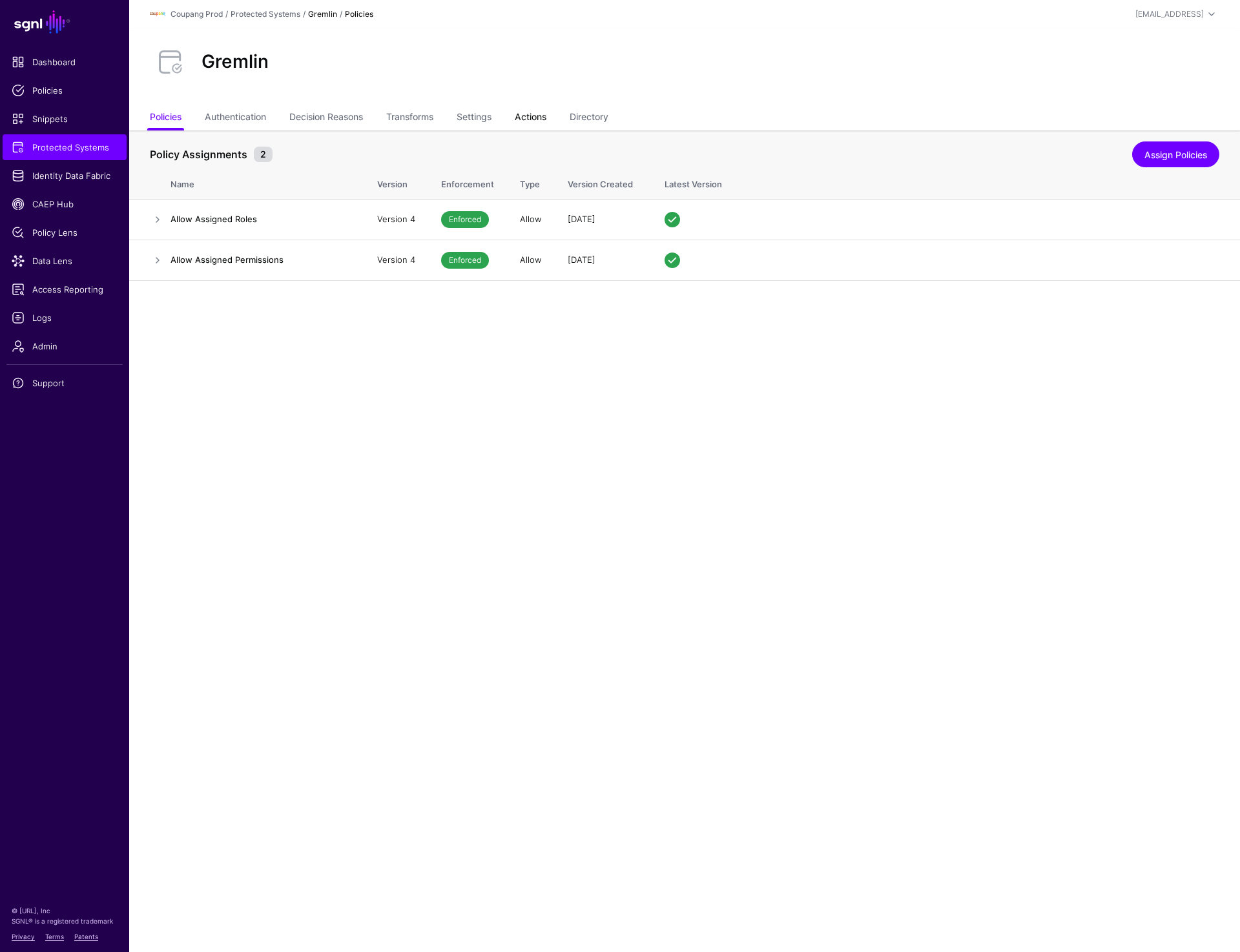
click at [533, 111] on link "Actions" at bounding box center [531, 118] width 32 height 24
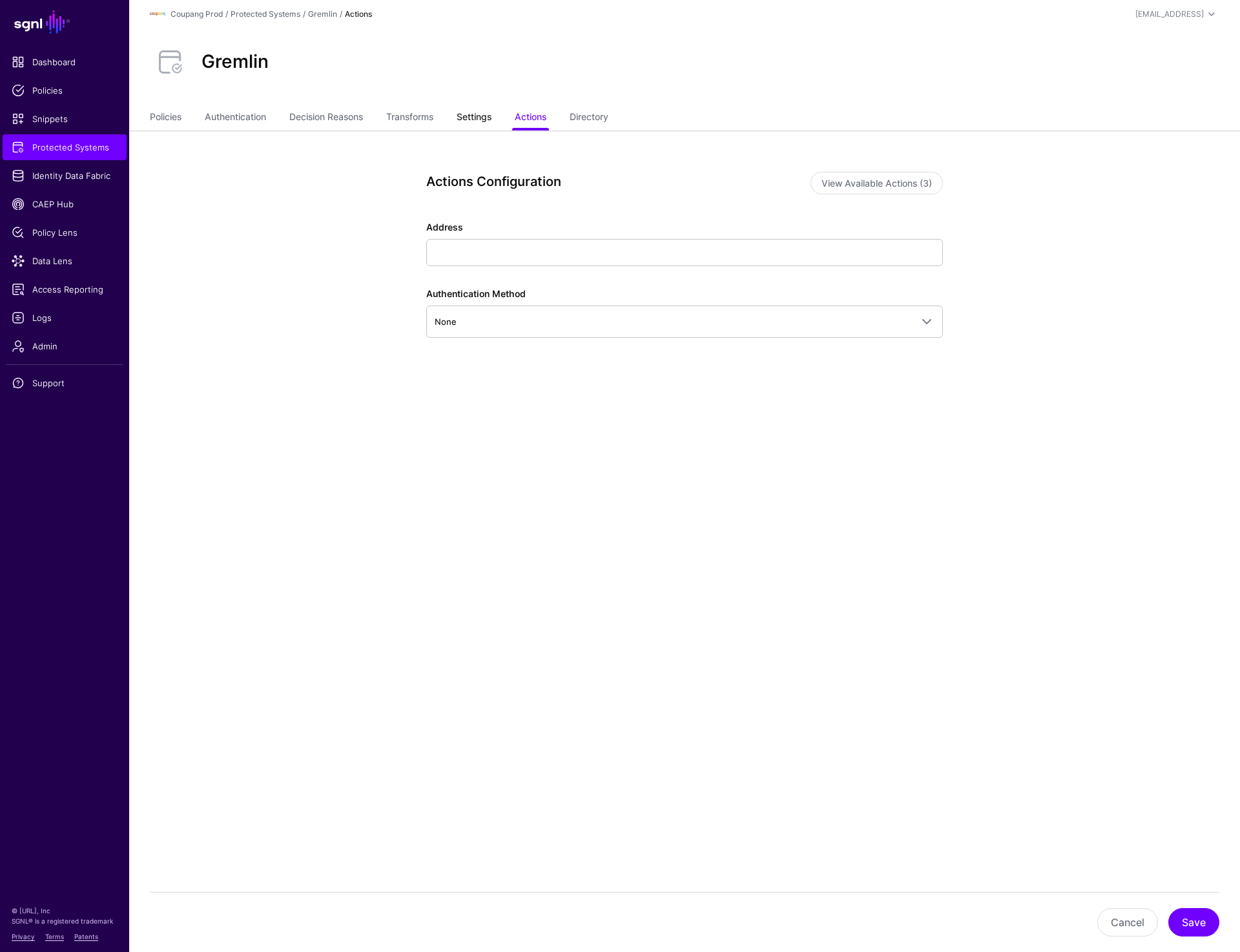
click at [470, 121] on link "Settings" at bounding box center [474, 118] width 35 height 24
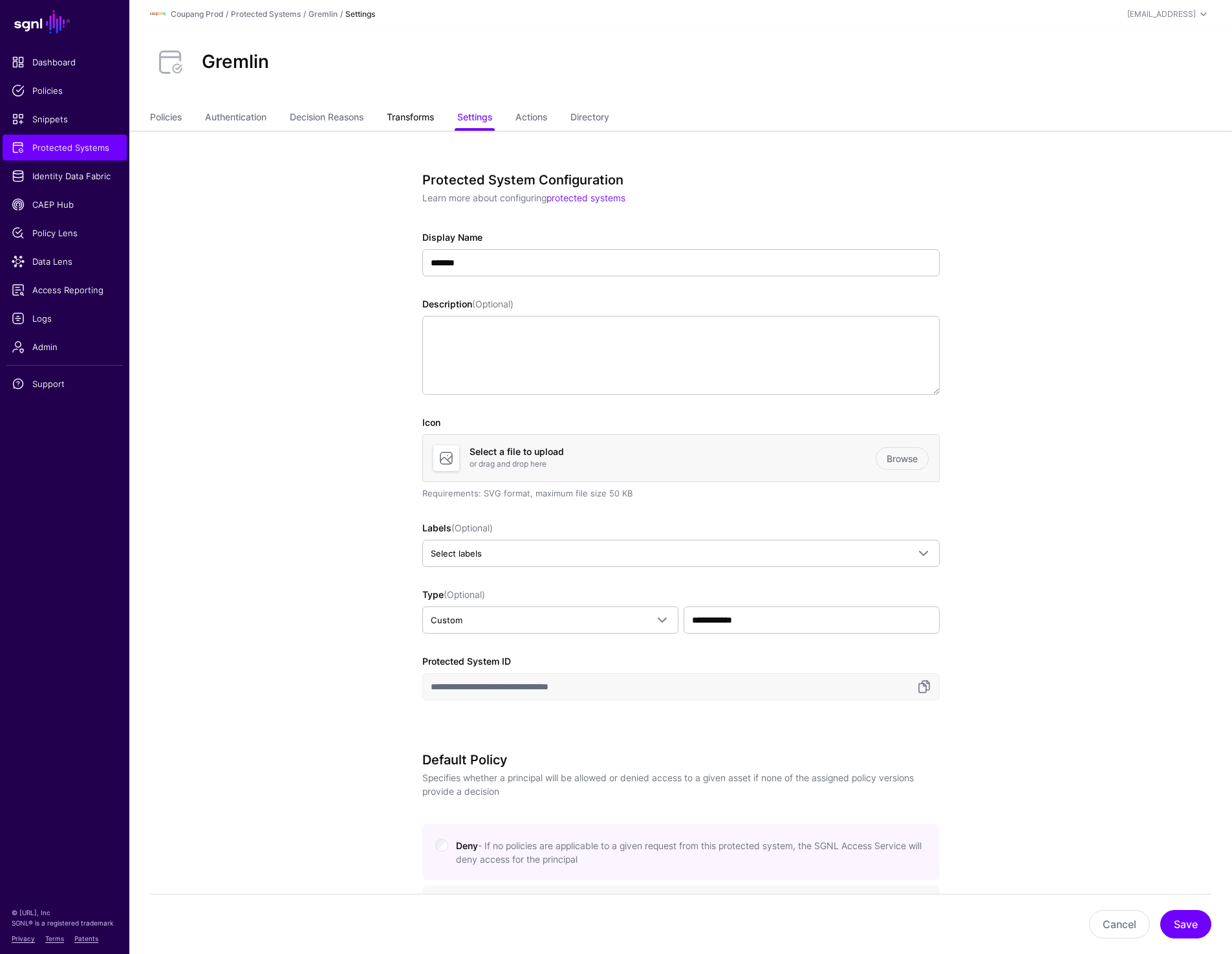
click at [423, 117] on link "Transforms" at bounding box center [410, 118] width 47 height 24
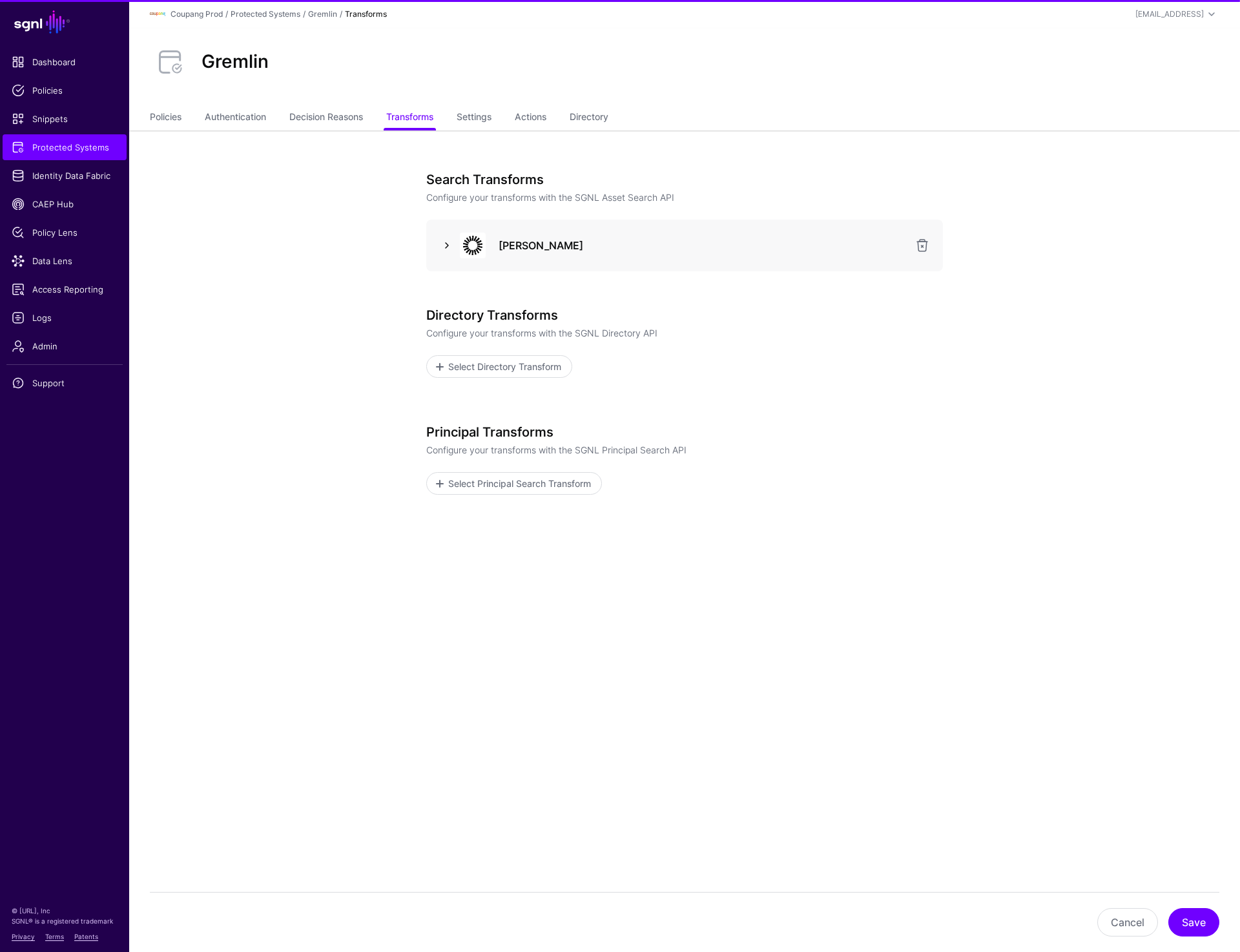
click at [449, 241] on link at bounding box center [447, 245] width 15 height 15
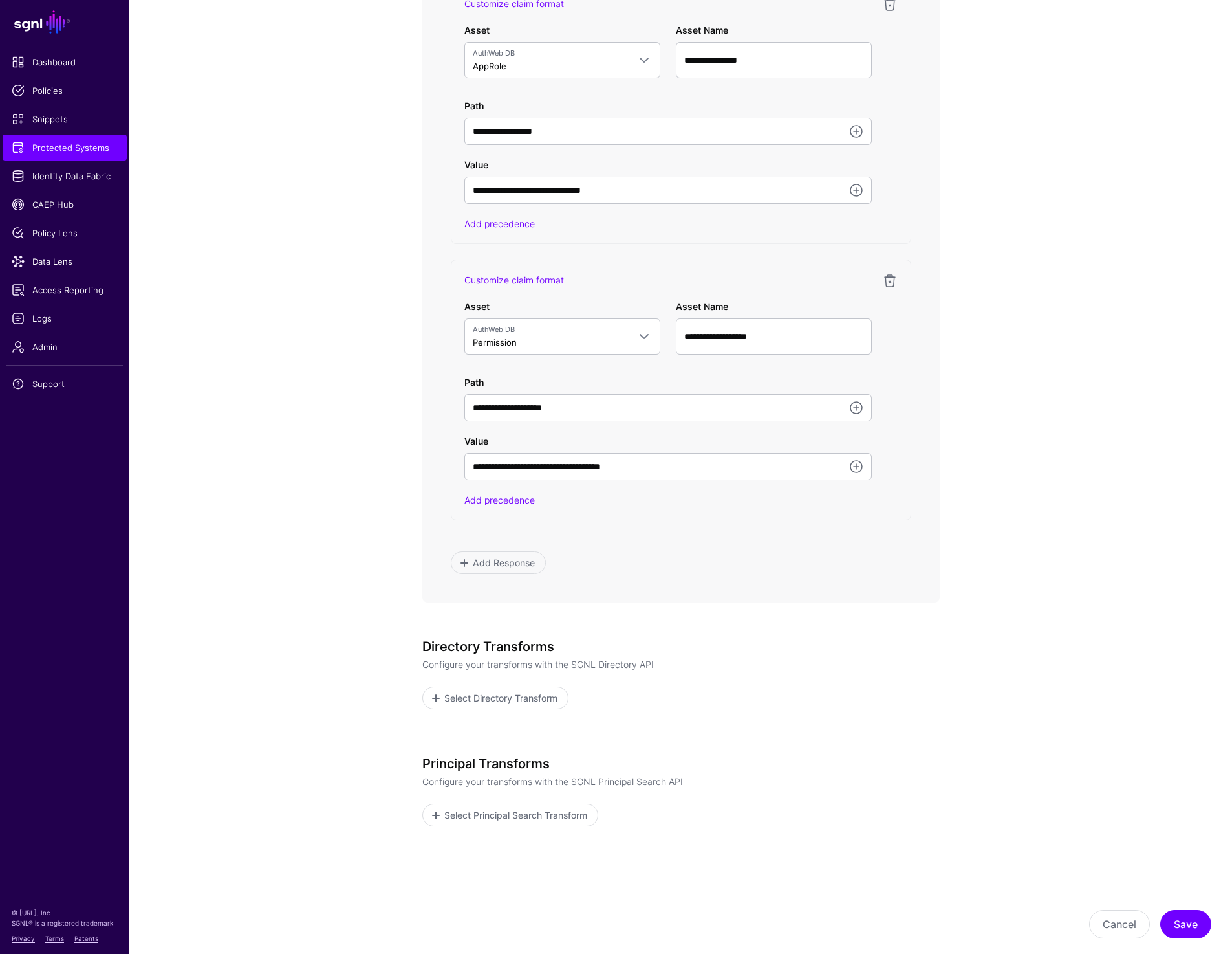
scroll to position [862, 0]
drag, startPoint x: 576, startPoint y: 409, endPoint x: 507, endPoint y: 409, distance: 69.0
click at [507, 143] on input "**********" at bounding box center [668, 129] width 408 height 27
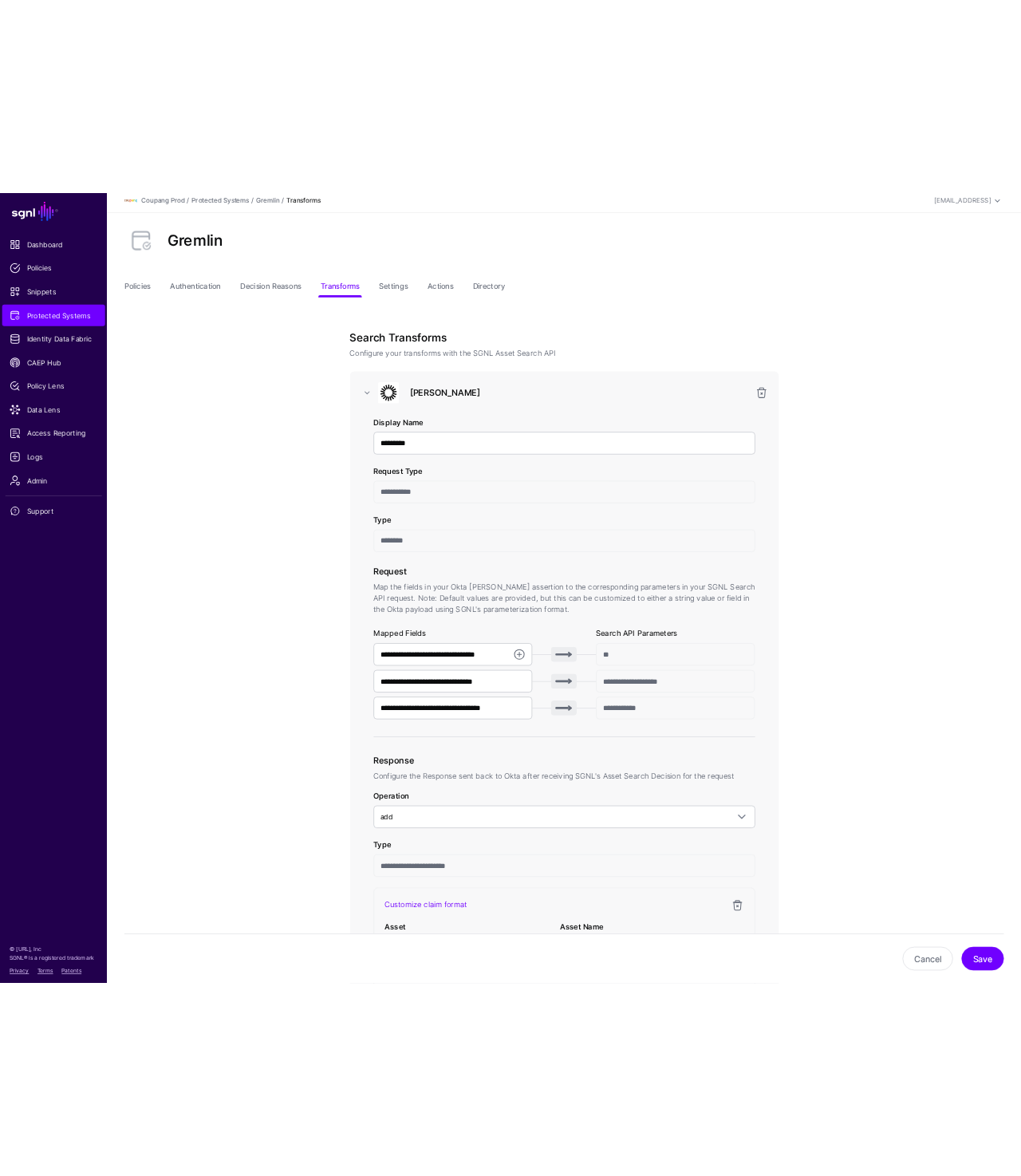
scroll to position [0, 0]
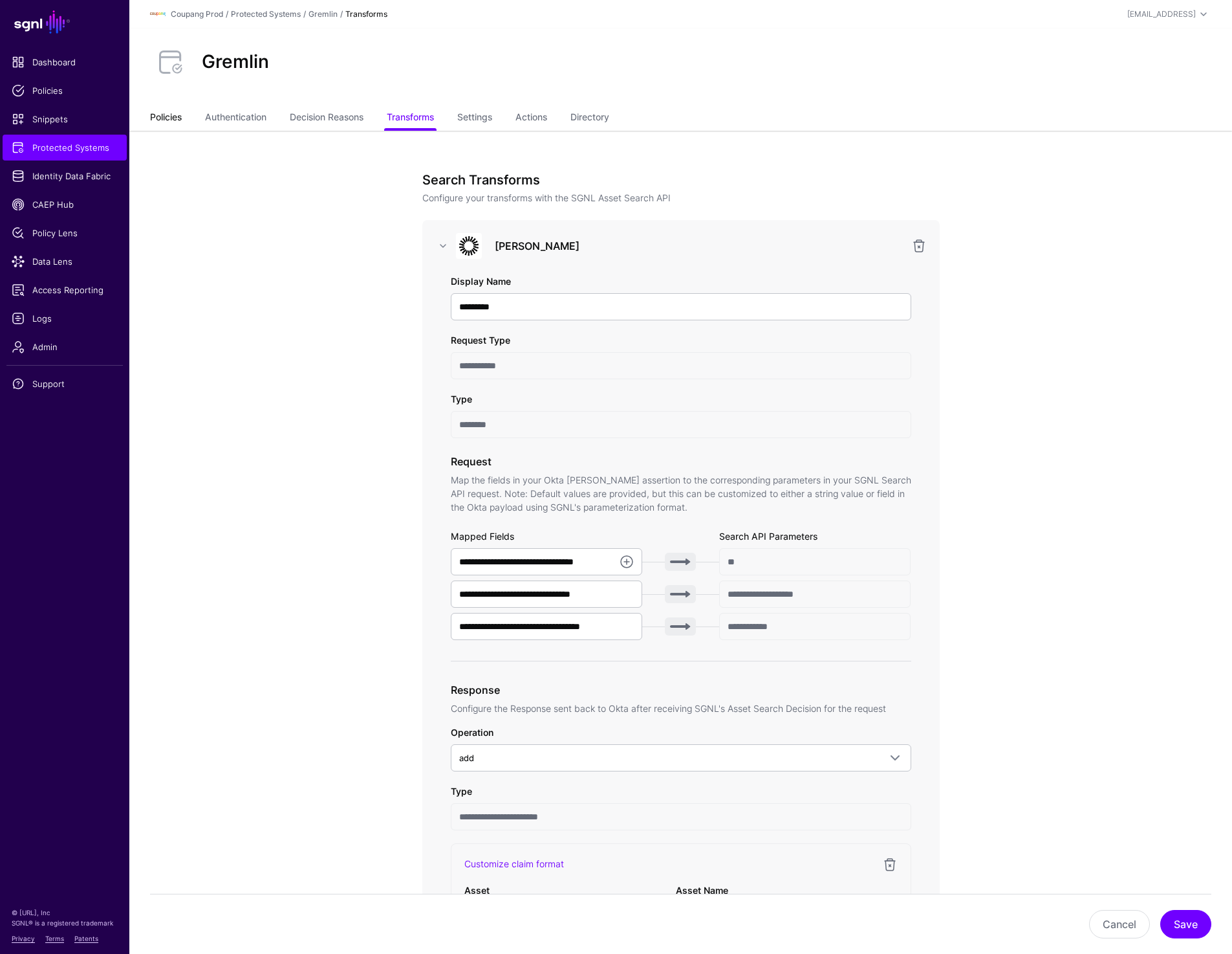
click at [173, 121] on link "Policies" at bounding box center [166, 118] width 32 height 24
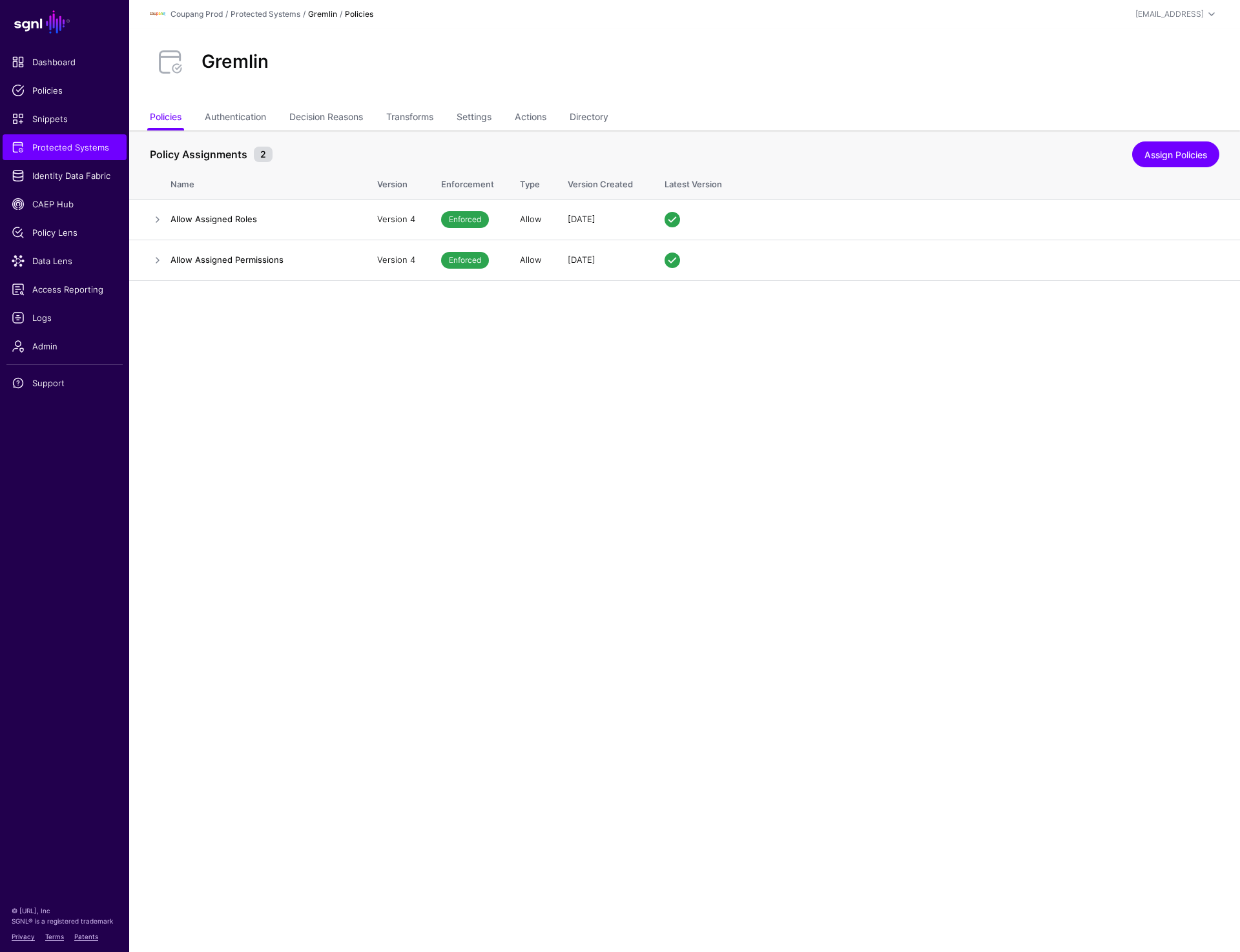
click at [786, 95] on div "Gremlin" at bounding box center [684, 67] width 1111 height 78
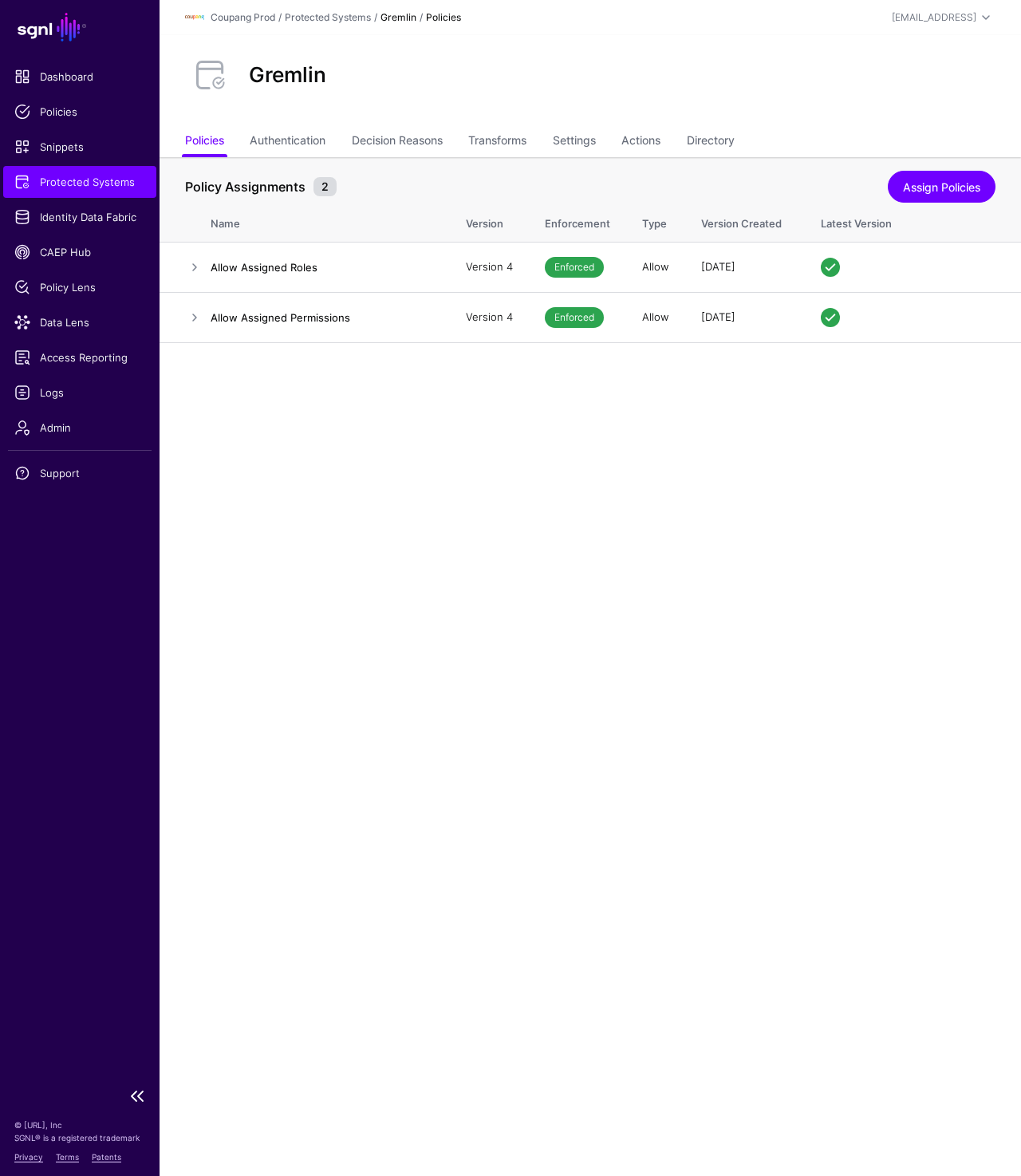
click at [56, 174] on span "Protected Systems" at bounding box center [80, 182] width 131 height 16
click at [516, 134] on link "Transforms" at bounding box center [498, 141] width 58 height 30
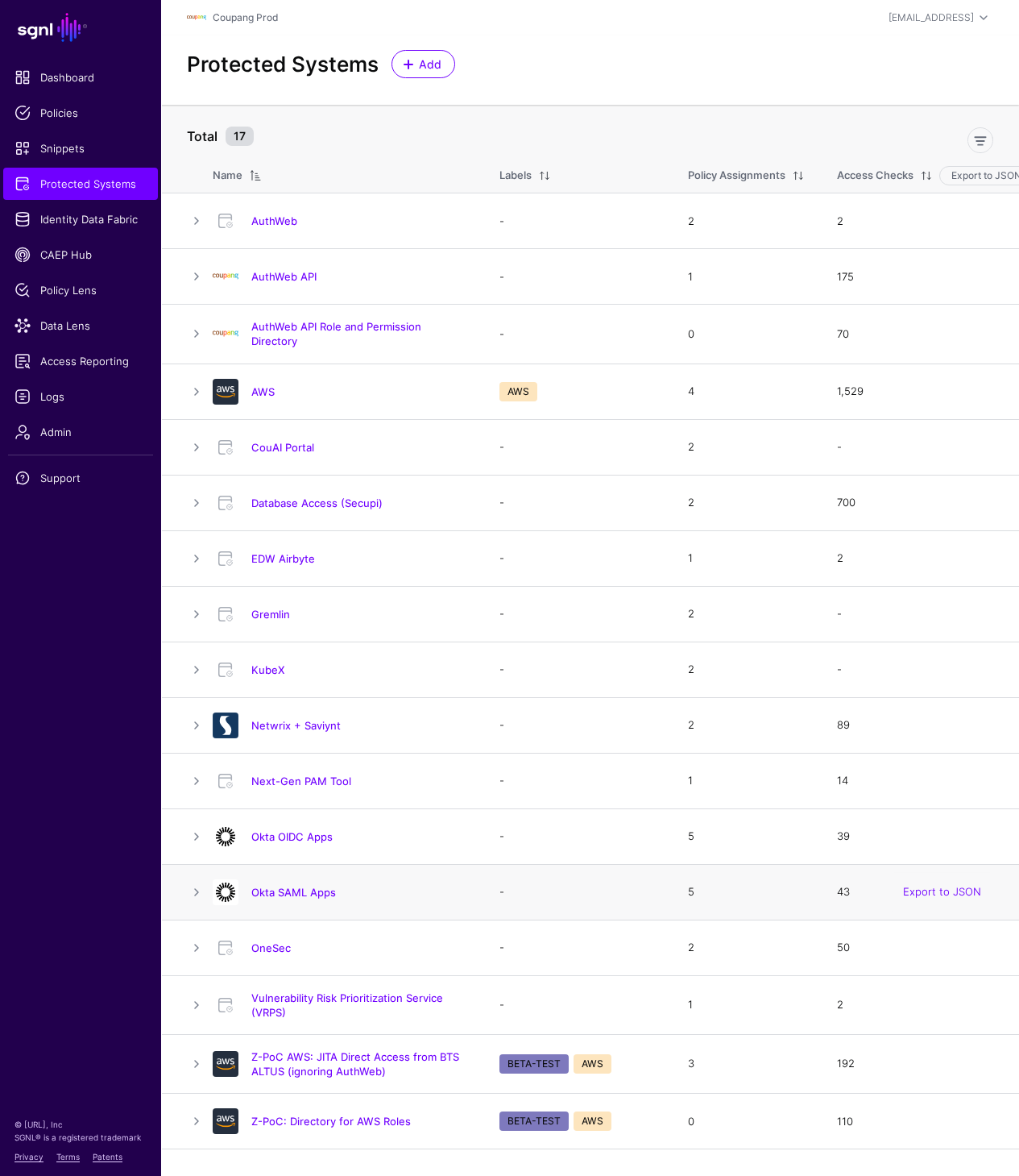
scroll to position [12, 0]
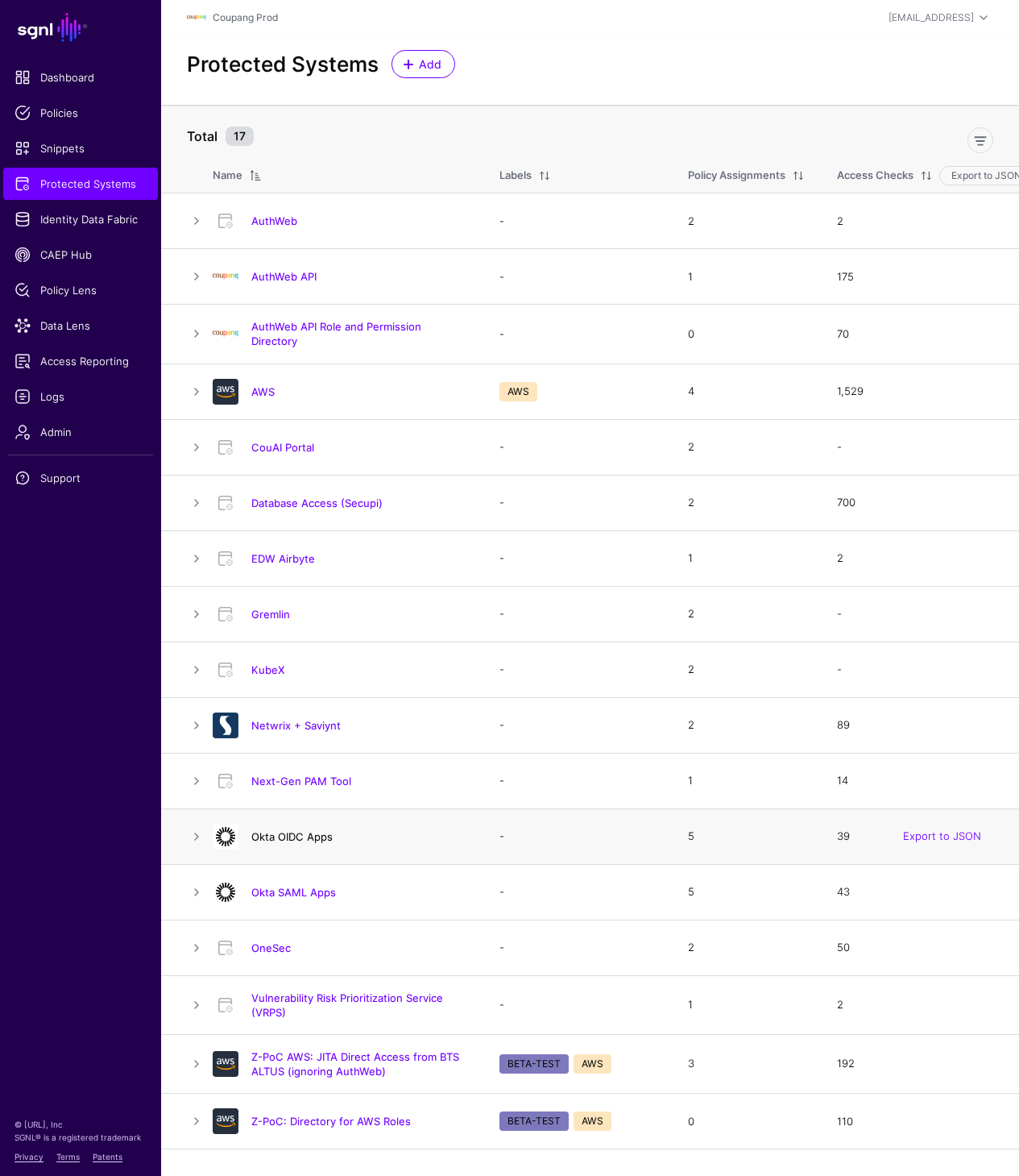
click at [277, 830] on link "Okta OIDC Apps" at bounding box center [292, 836] width 81 height 13
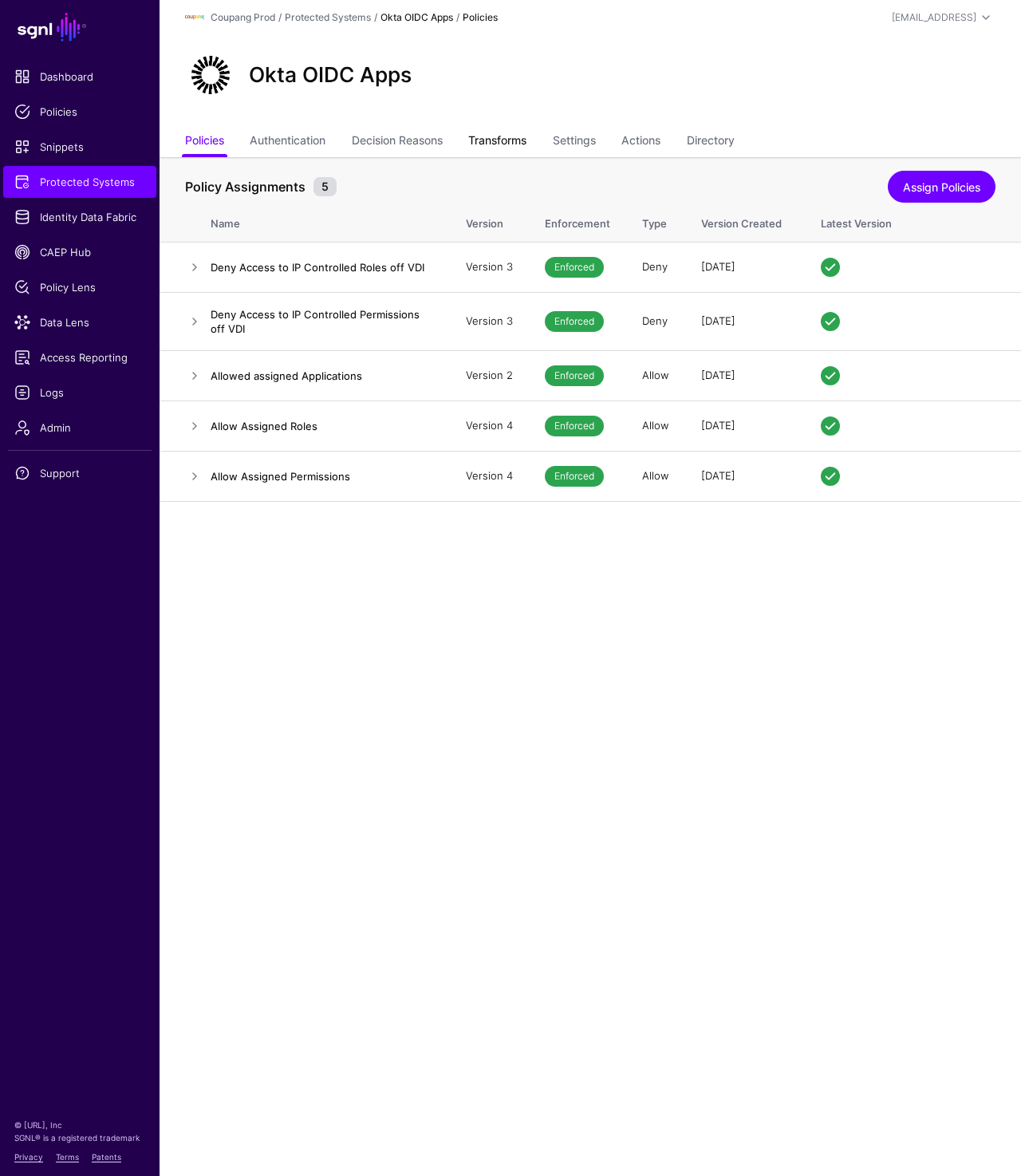
click at [521, 141] on link "Transforms" at bounding box center [498, 141] width 58 height 30
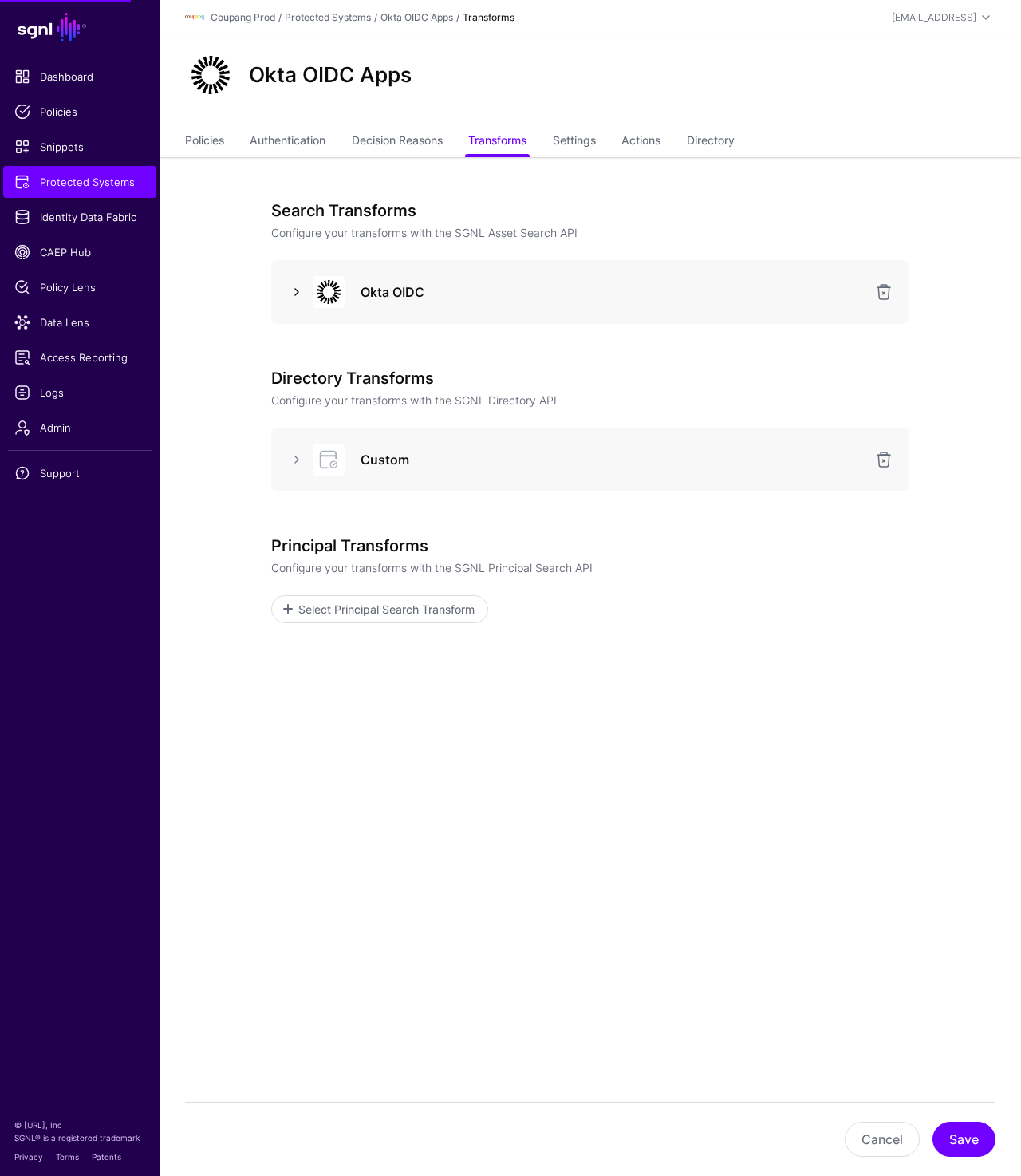
click at [296, 287] on link at bounding box center [296, 292] width 19 height 19
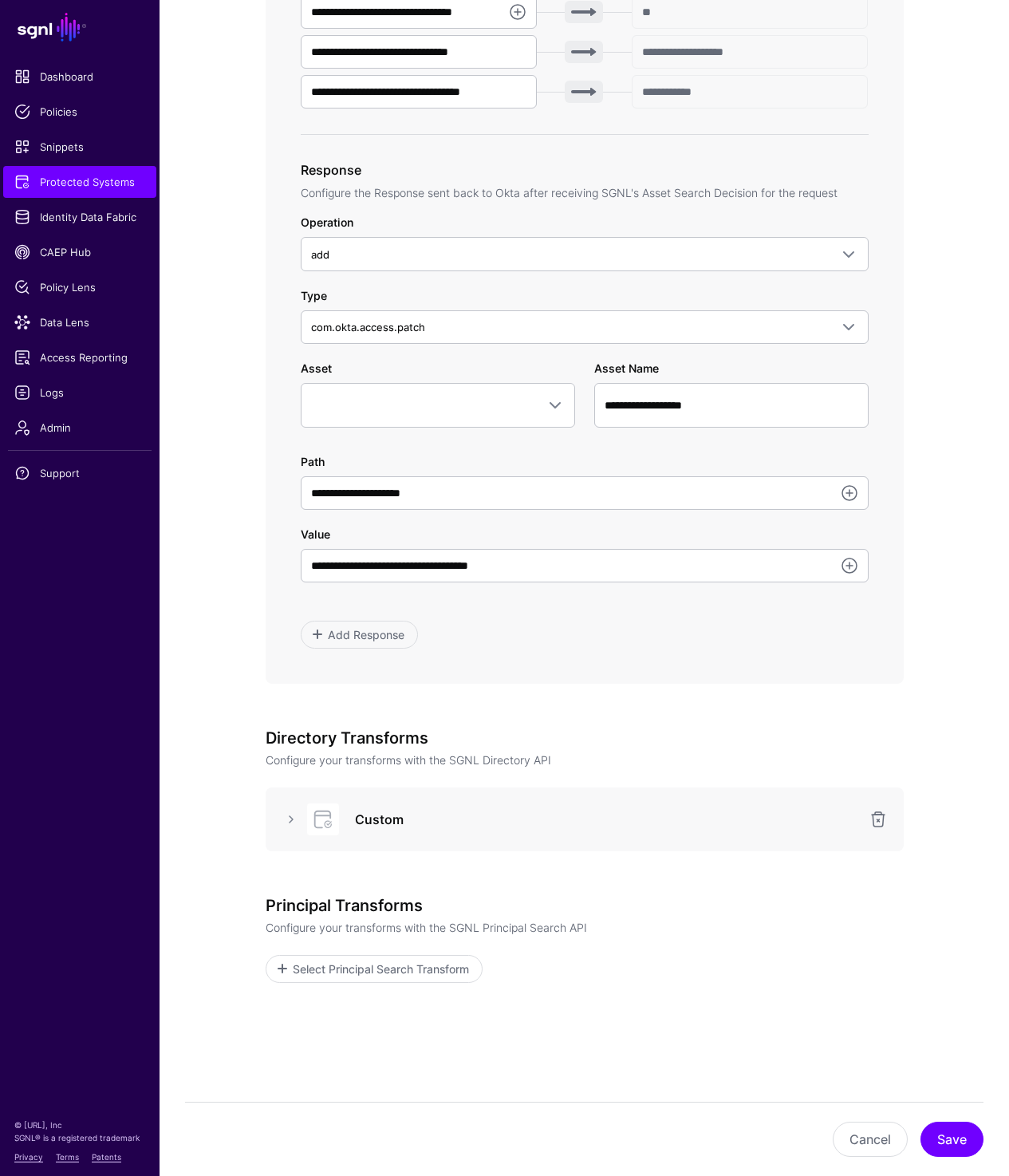
scroll to position [712, 0]
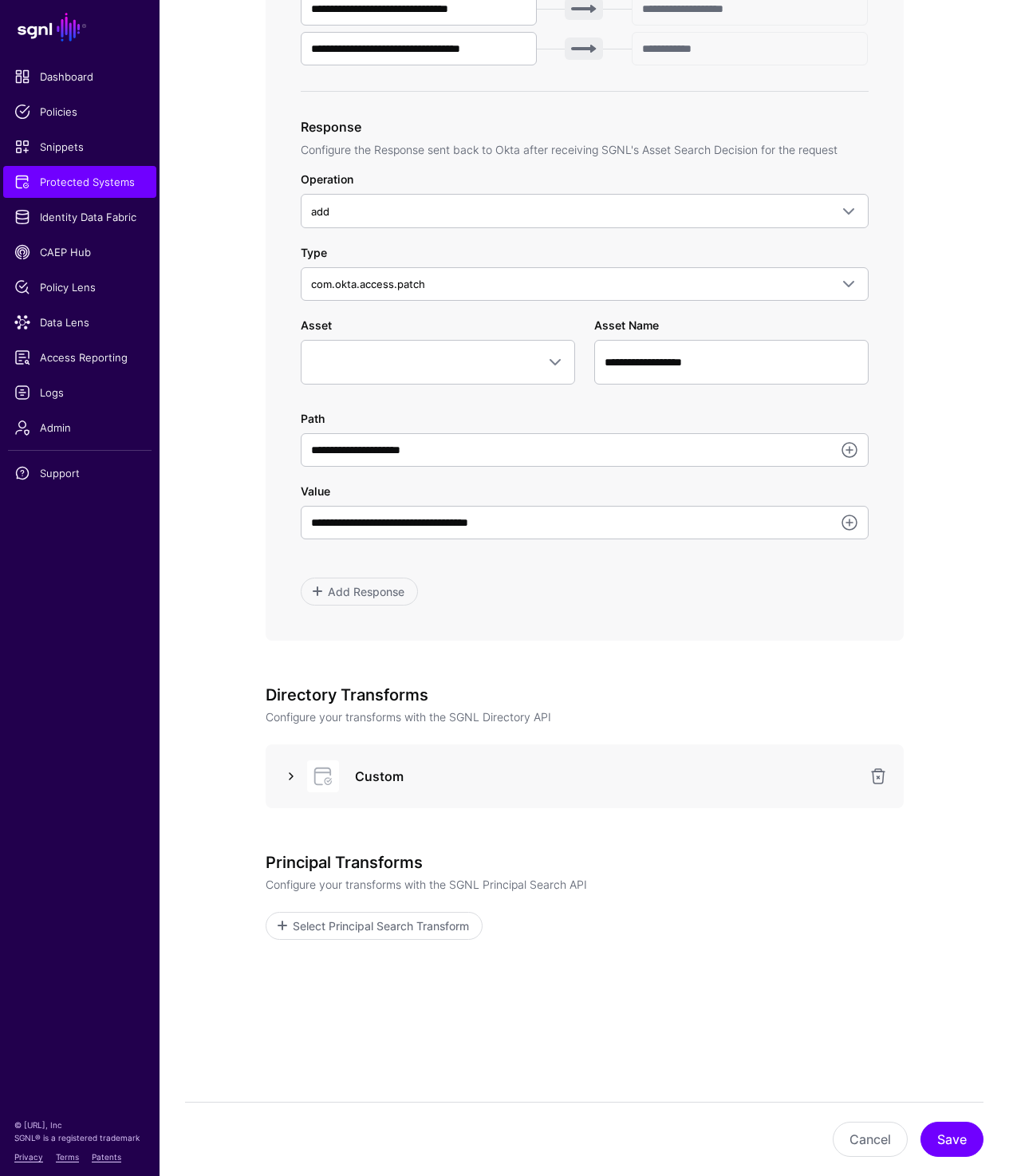
click at [282, 783] on link at bounding box center [291, 776] width 19 height 19
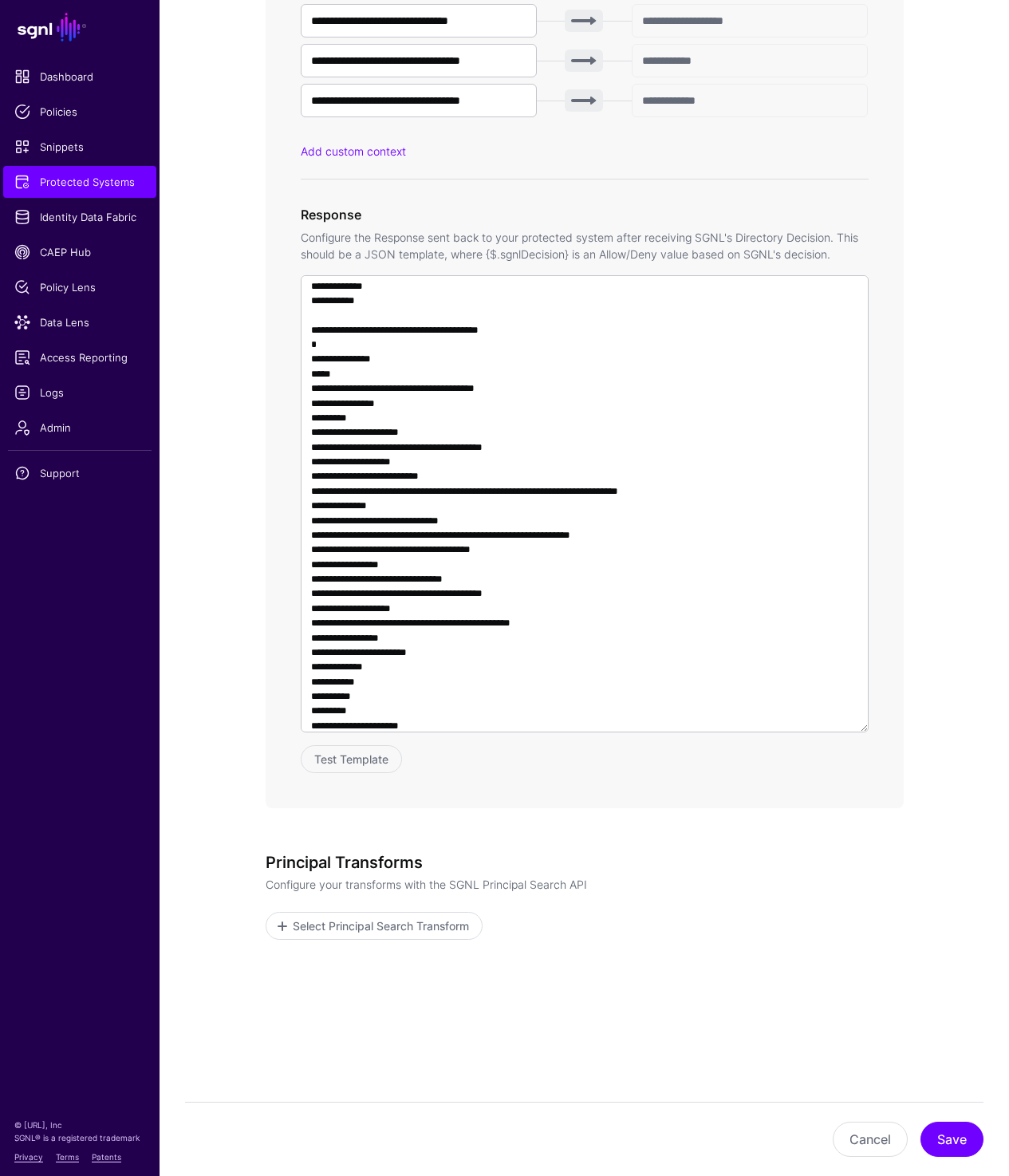
scroll to position [886, 0]
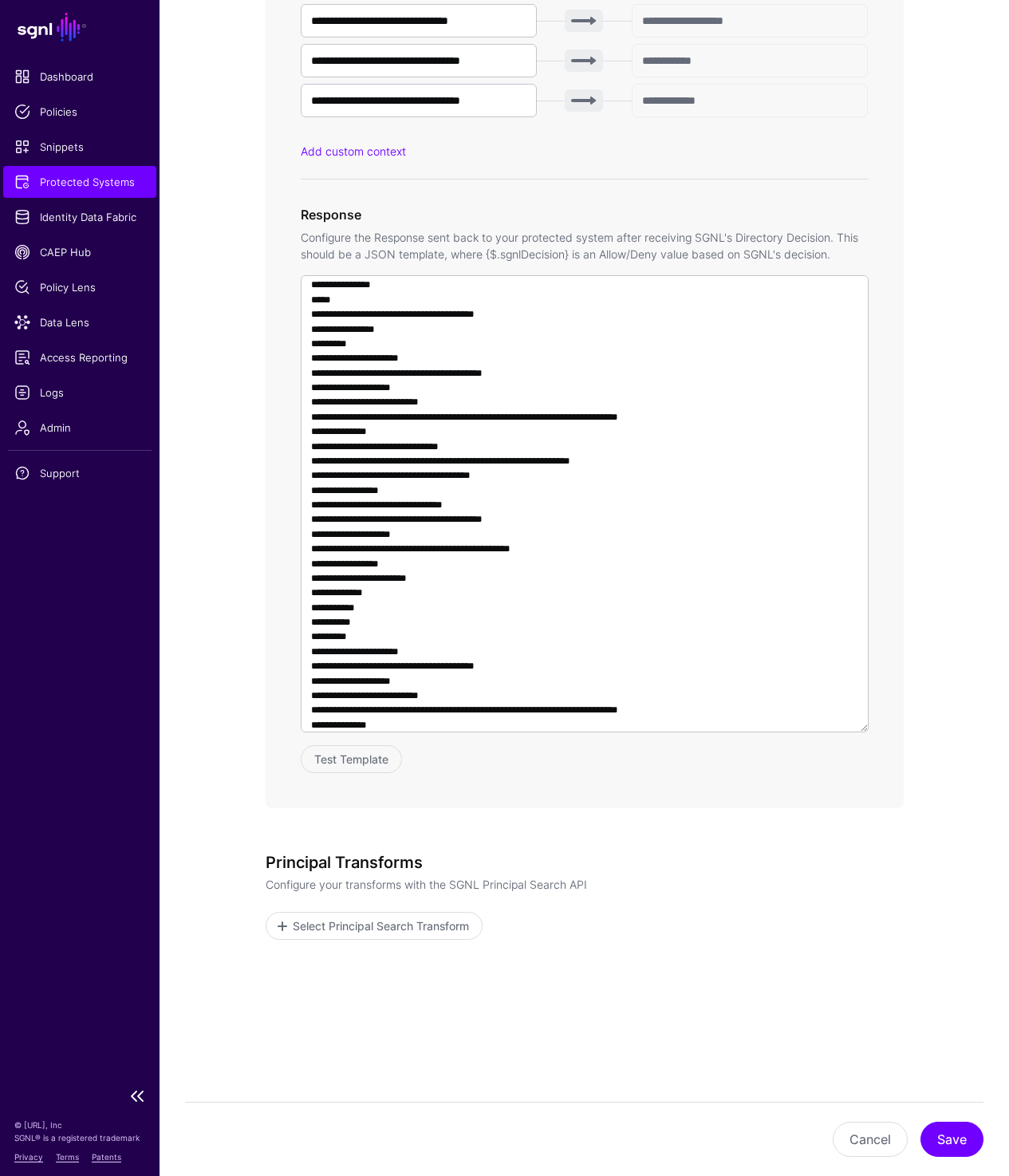
click at [88, 177] on span "Protected Systems" at bounding box center [80, 182] width 131 height 16
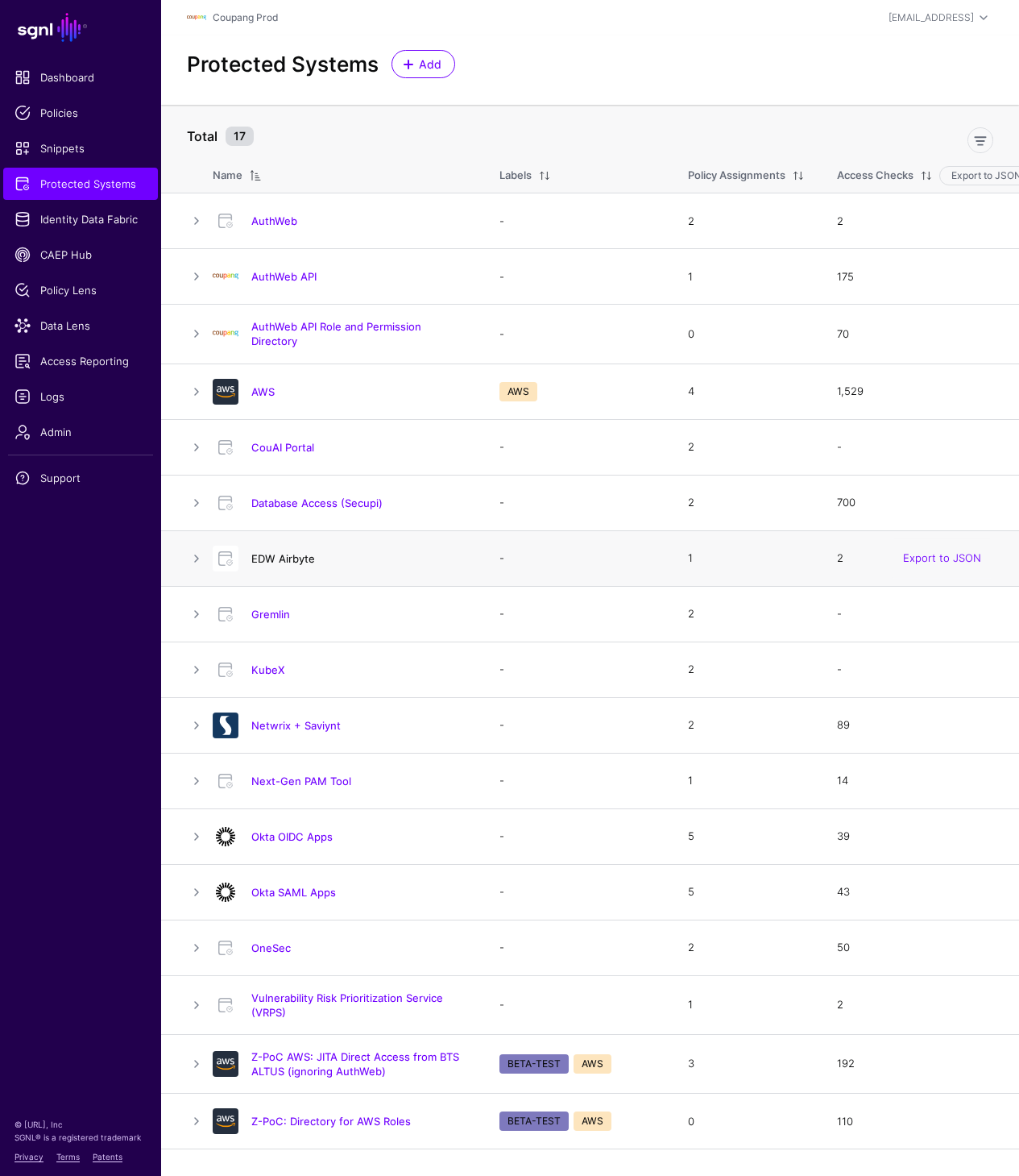
click at [269, 555] on link "EDW Airbyte" at bounding box center [284, 558] width 64 height 13
click at [272, 615] on link "Gremlin" at bounding box center [271, 614] width 39 height 13
click at [330, 507] on link "Database Access (Secupi)" at bounding box center [317, 503] width 131 height 13
click at [278, 999] on link "Vulnerability Risk Prioritization Service (VRPS)" at bounding box center [348, 1006] width 192 height 28
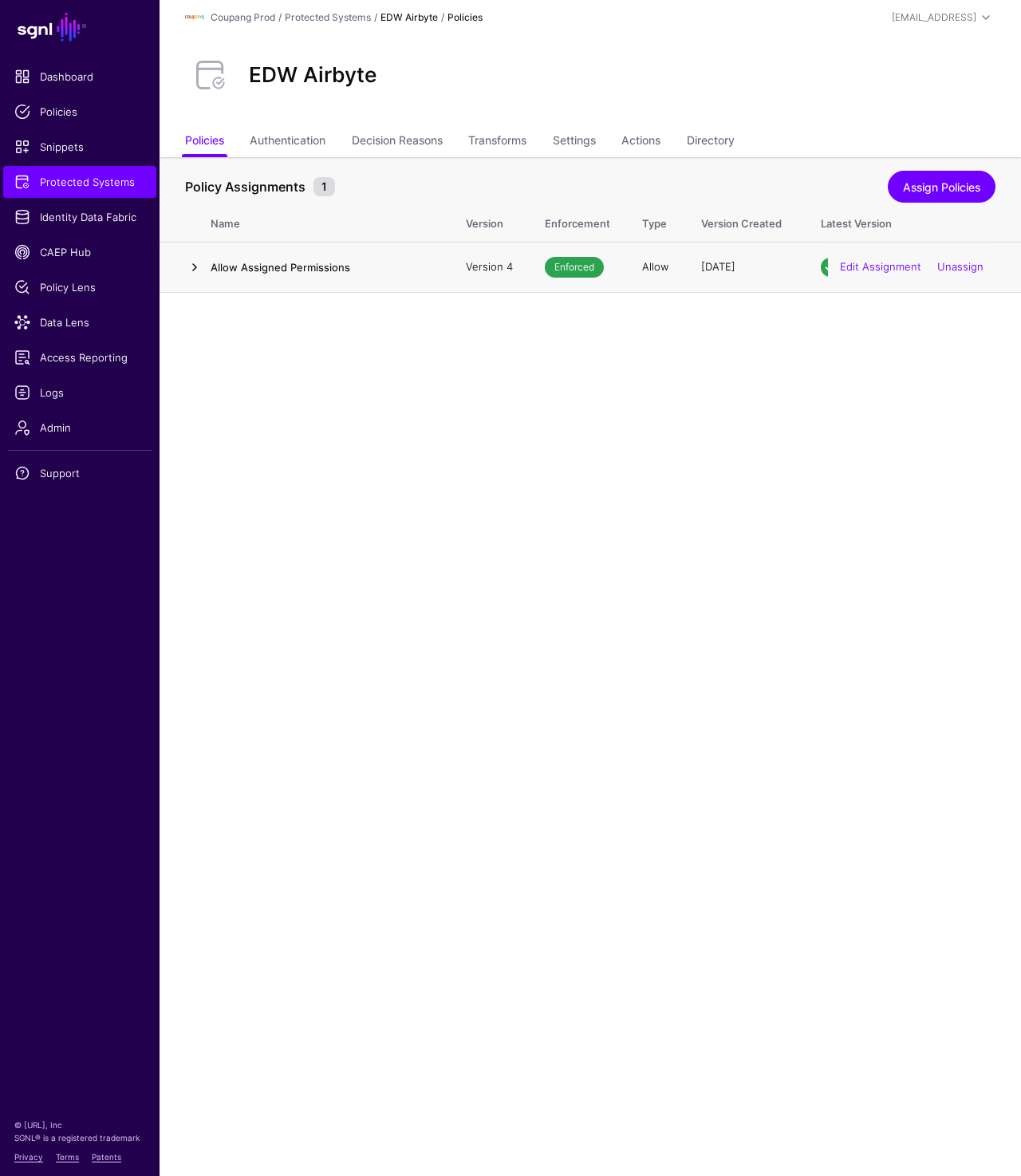
click at [194, 267] on link at bounding box center [194, 267] width 19 height 19
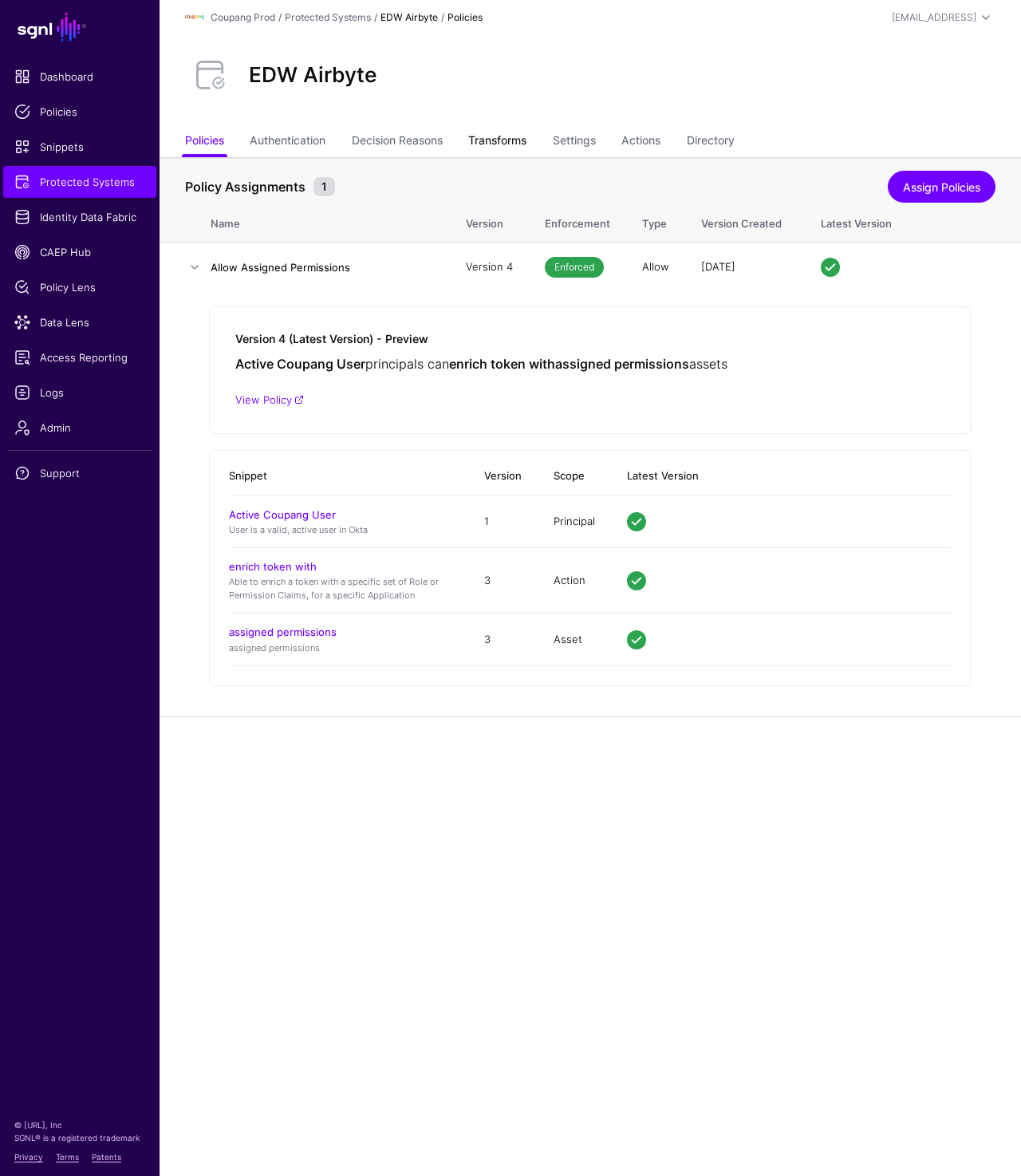
click at [517, 133] on link "Transforms" at bounding box center [498, 141] width 58 height 30
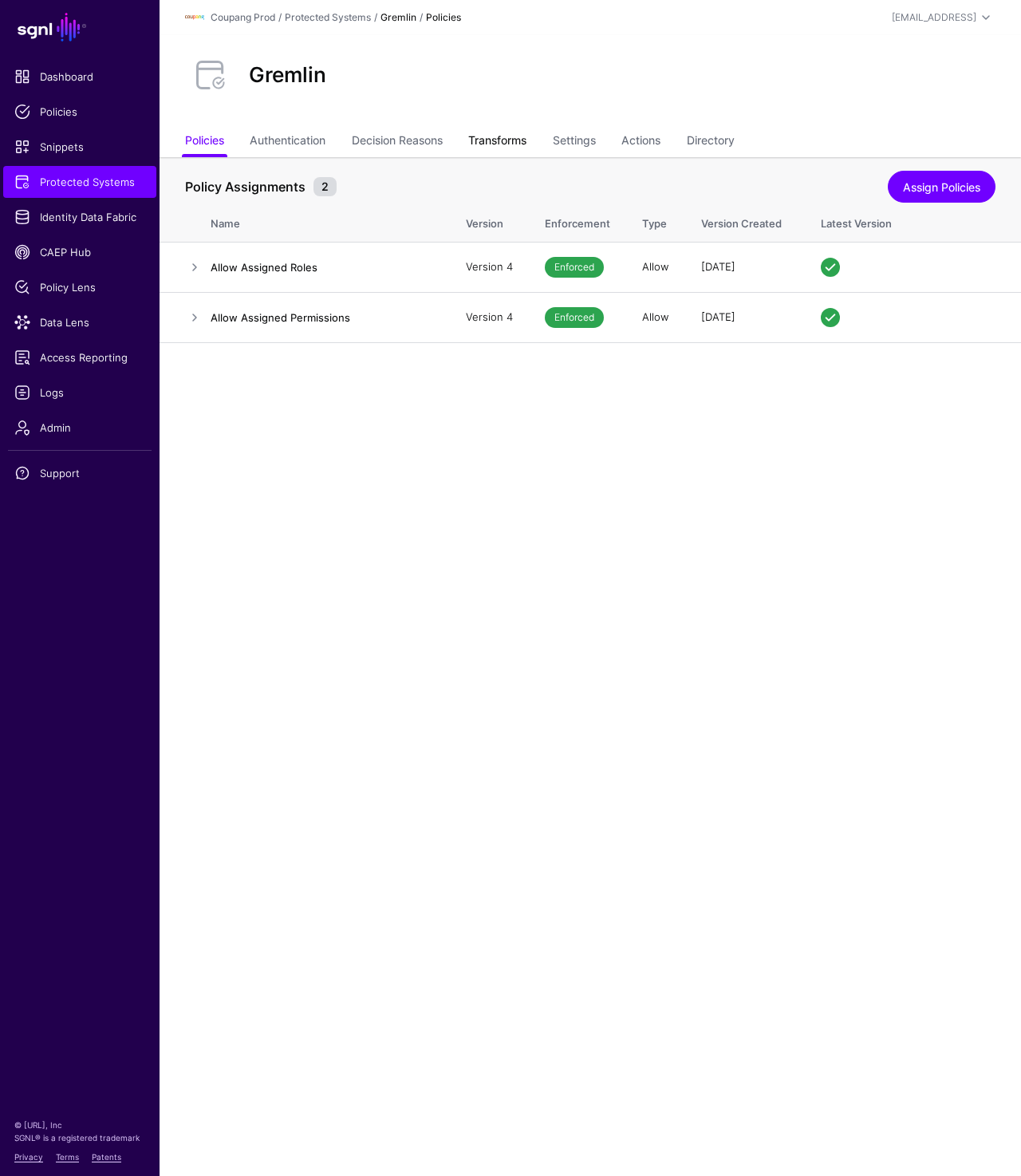
click at [496, 133] on link "Transforms" at bounding box center [498, 141] width 58 height 30
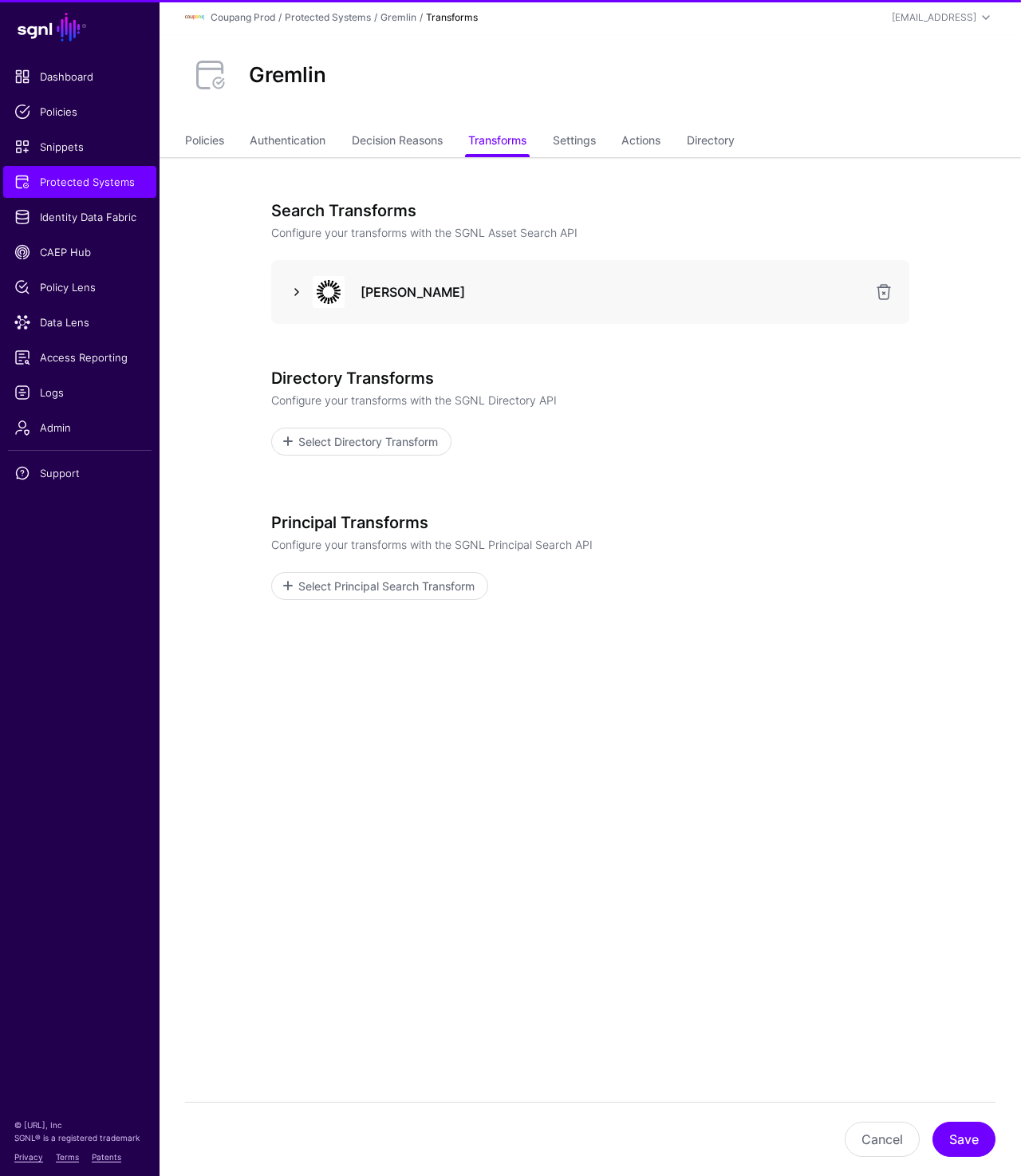
click at [293, 287] on link at bounding box center [296, 292] width 19 height 19
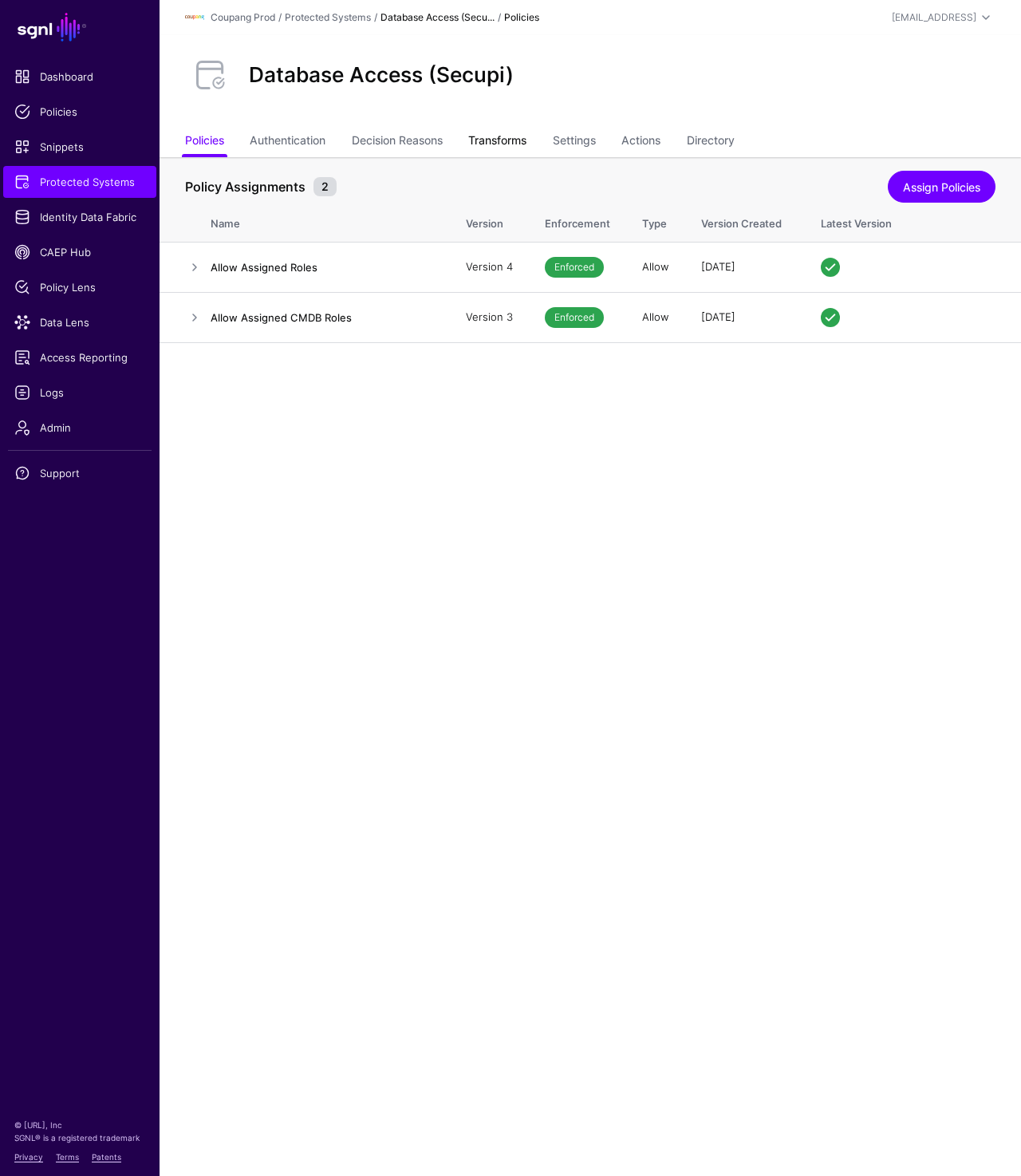
click at [495, 142] on link "Transforms" at bounding box center [498, 141] width 58 height 30
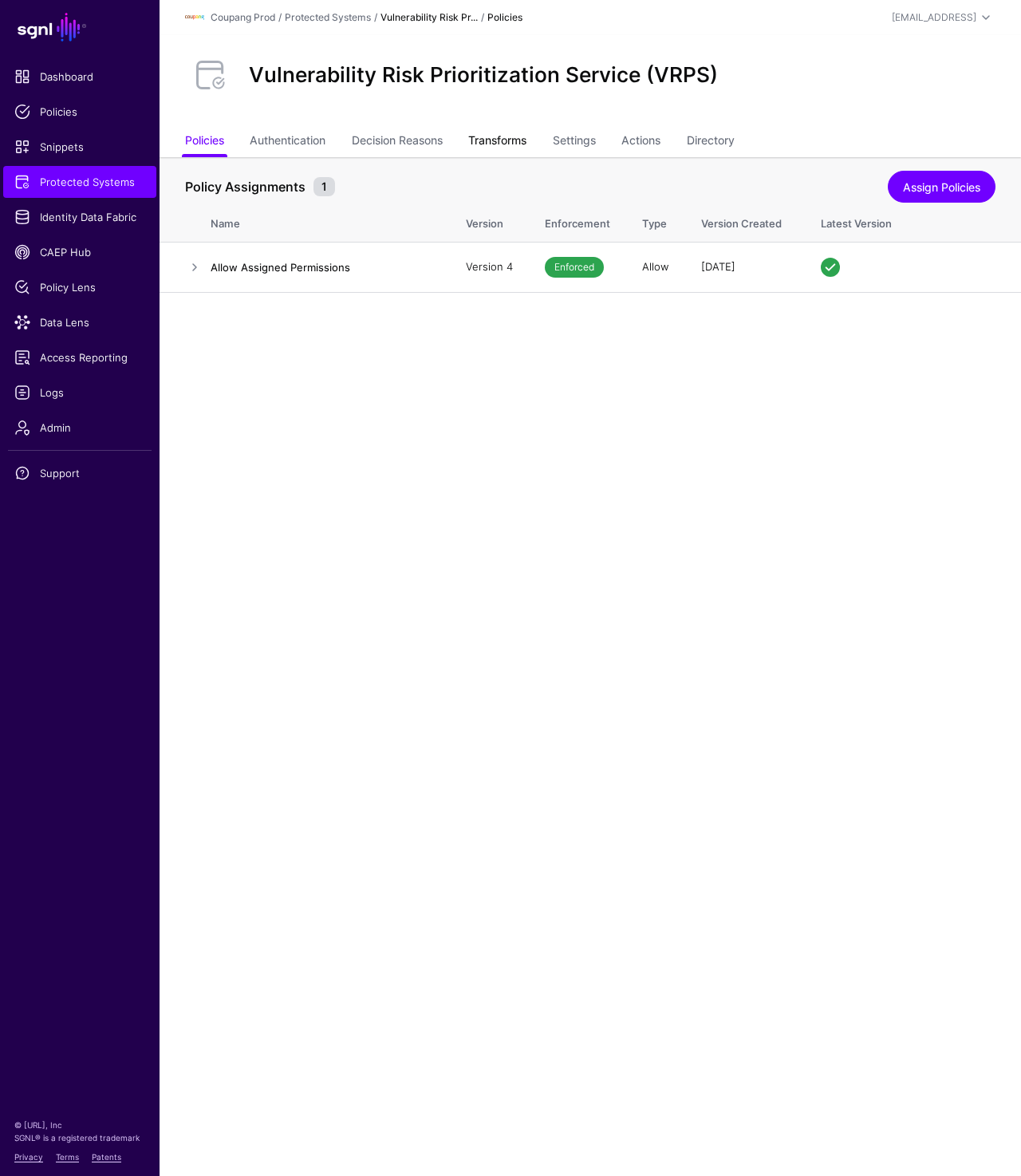
click at [514, 139] on link "Transforms" at bounding box center [498, 141] width 58 height 30
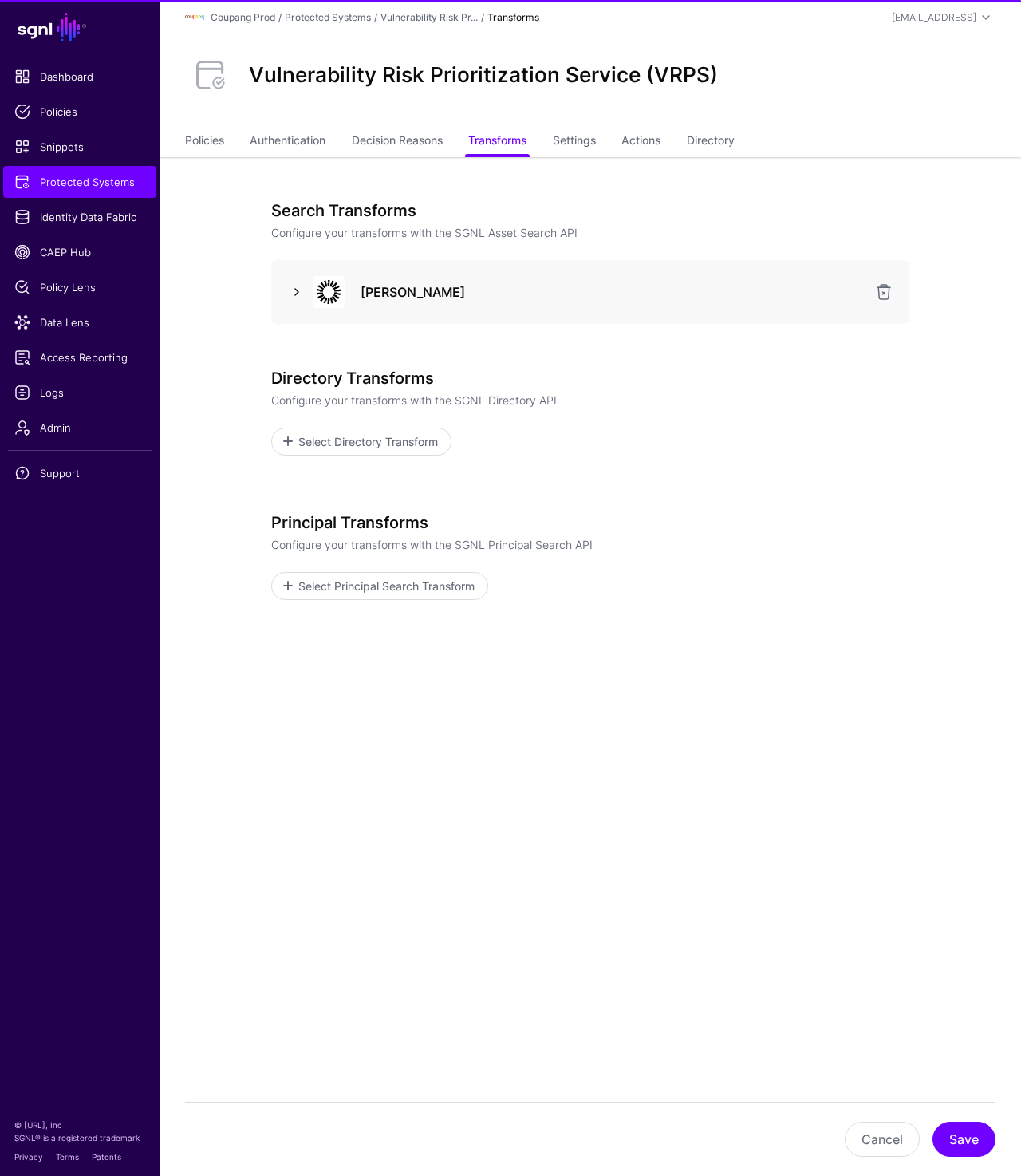
click at [296, 290] on link at bounding box center [296, 292] width 19 height 19
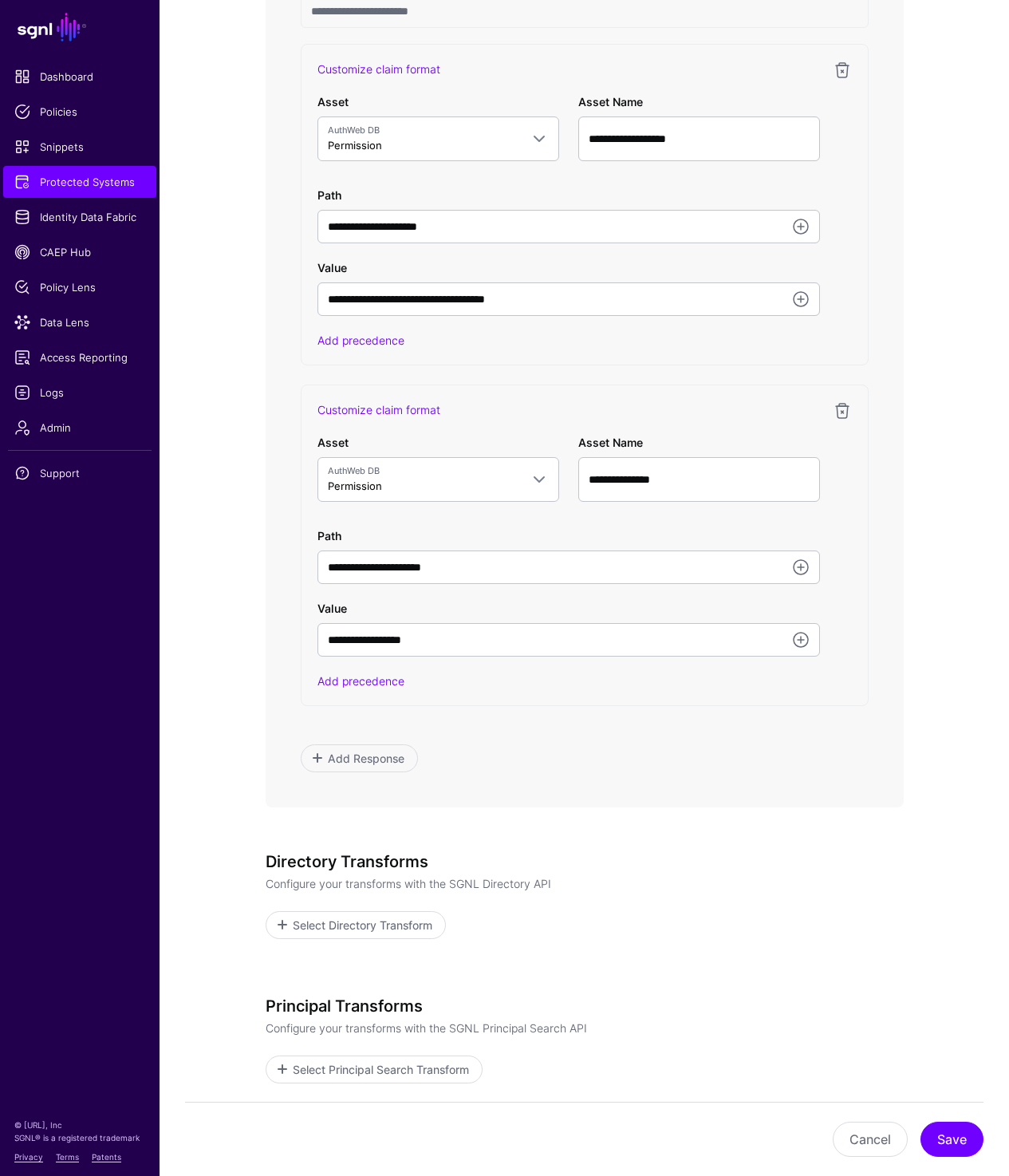
scroll to position [998, 0]
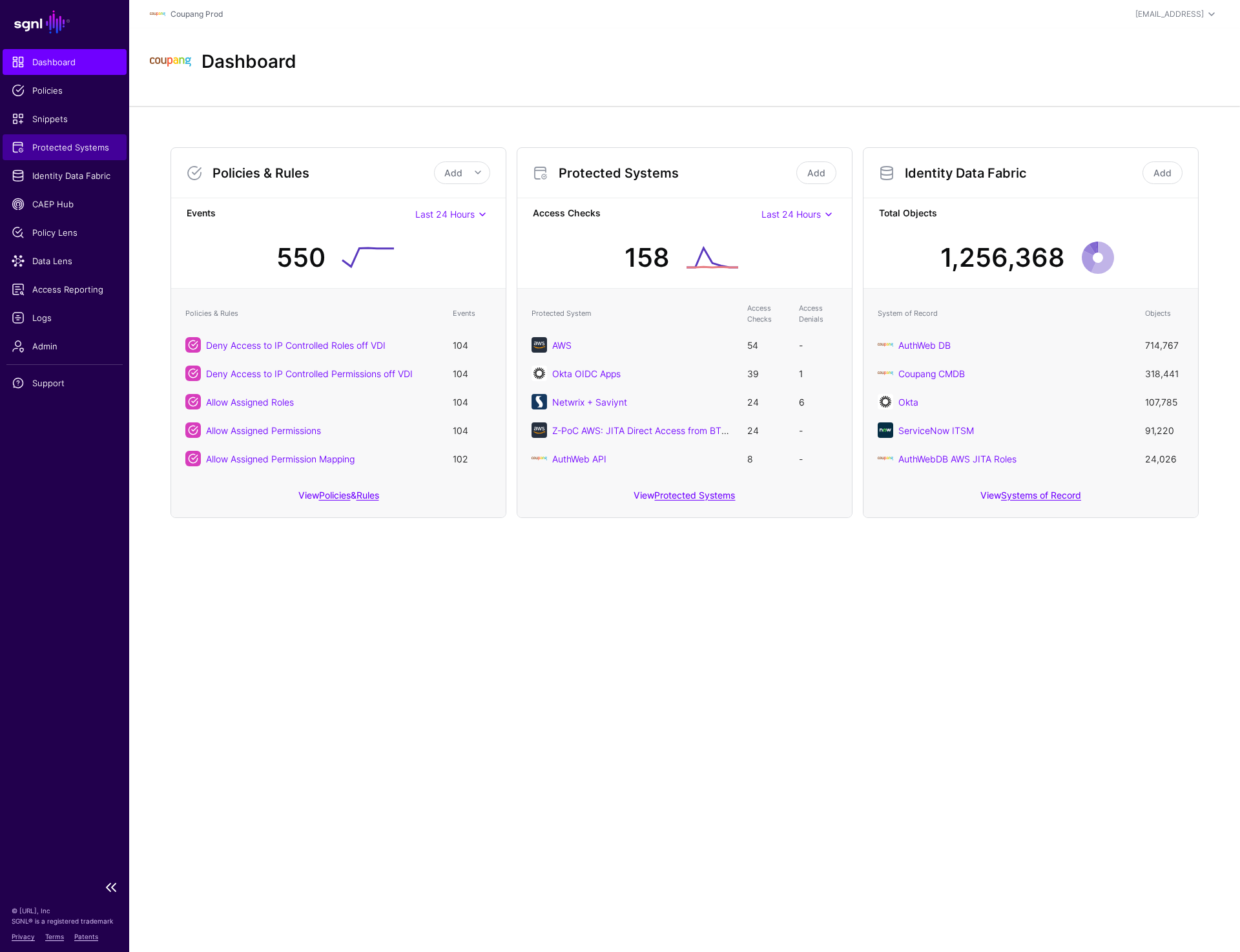
click at [69, 149] on span "Protected Systems" at bounding box center [64, 147] width 106 height 13
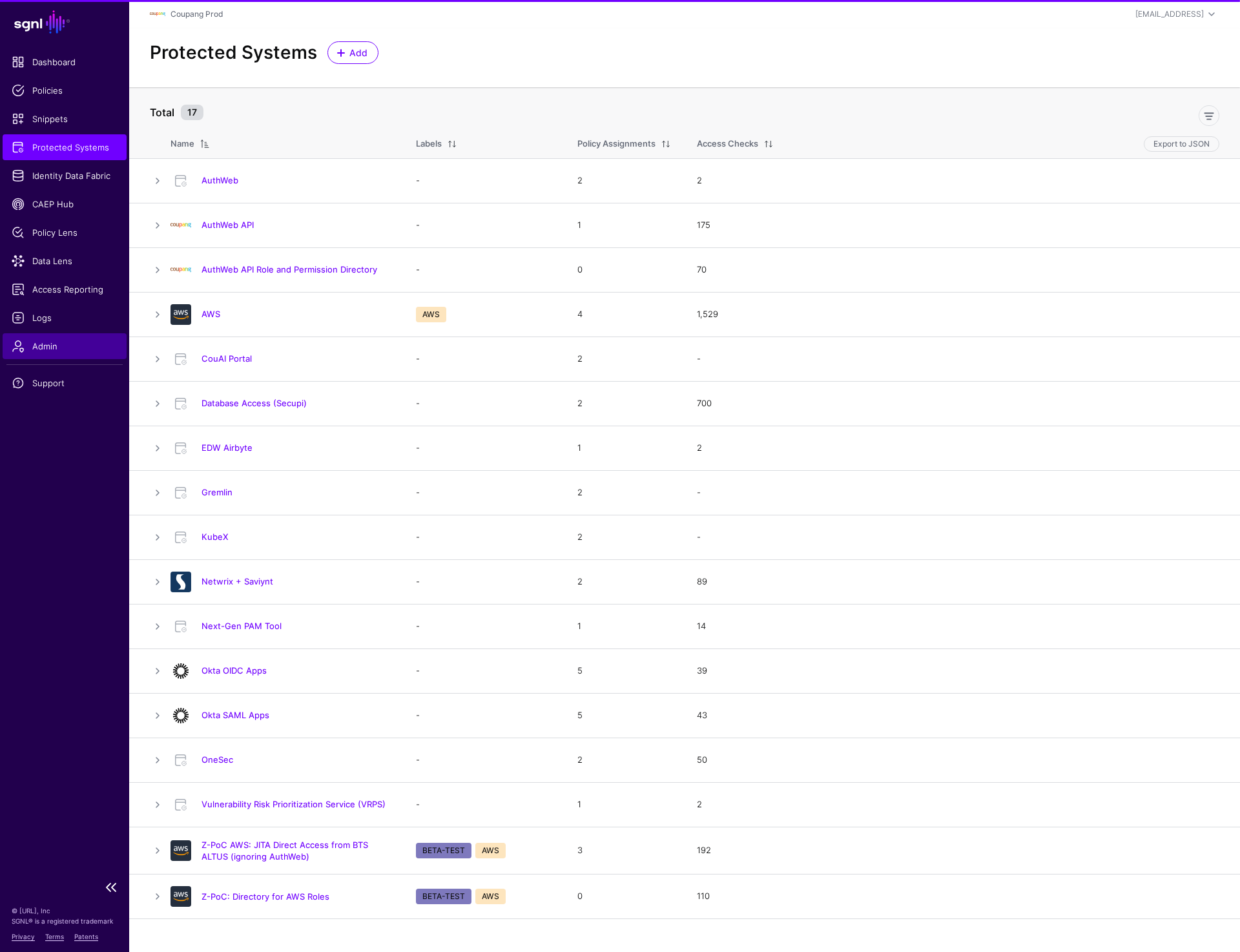
click at [68, 346] on span "Admin" at bounding box center [64, 346] width 106 height 13
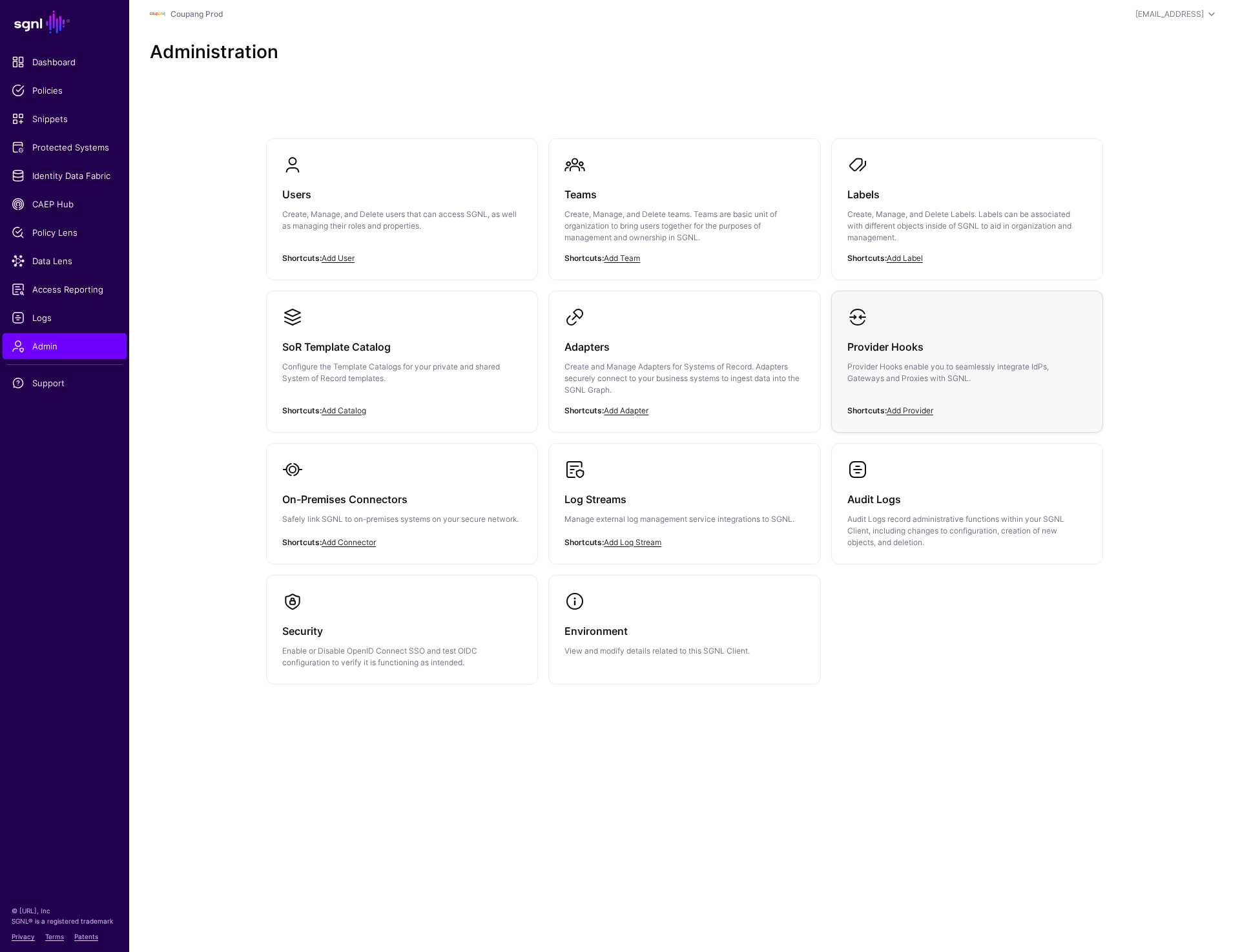
click at [912, 360] on div "Provider Hooks Provider Hooks enable you to seamlessly integrate IdPs, Gateways…" at bounding box center [967, 366] width 240 height 78
